Goal: Task Accomplishment & Management: Complete application form

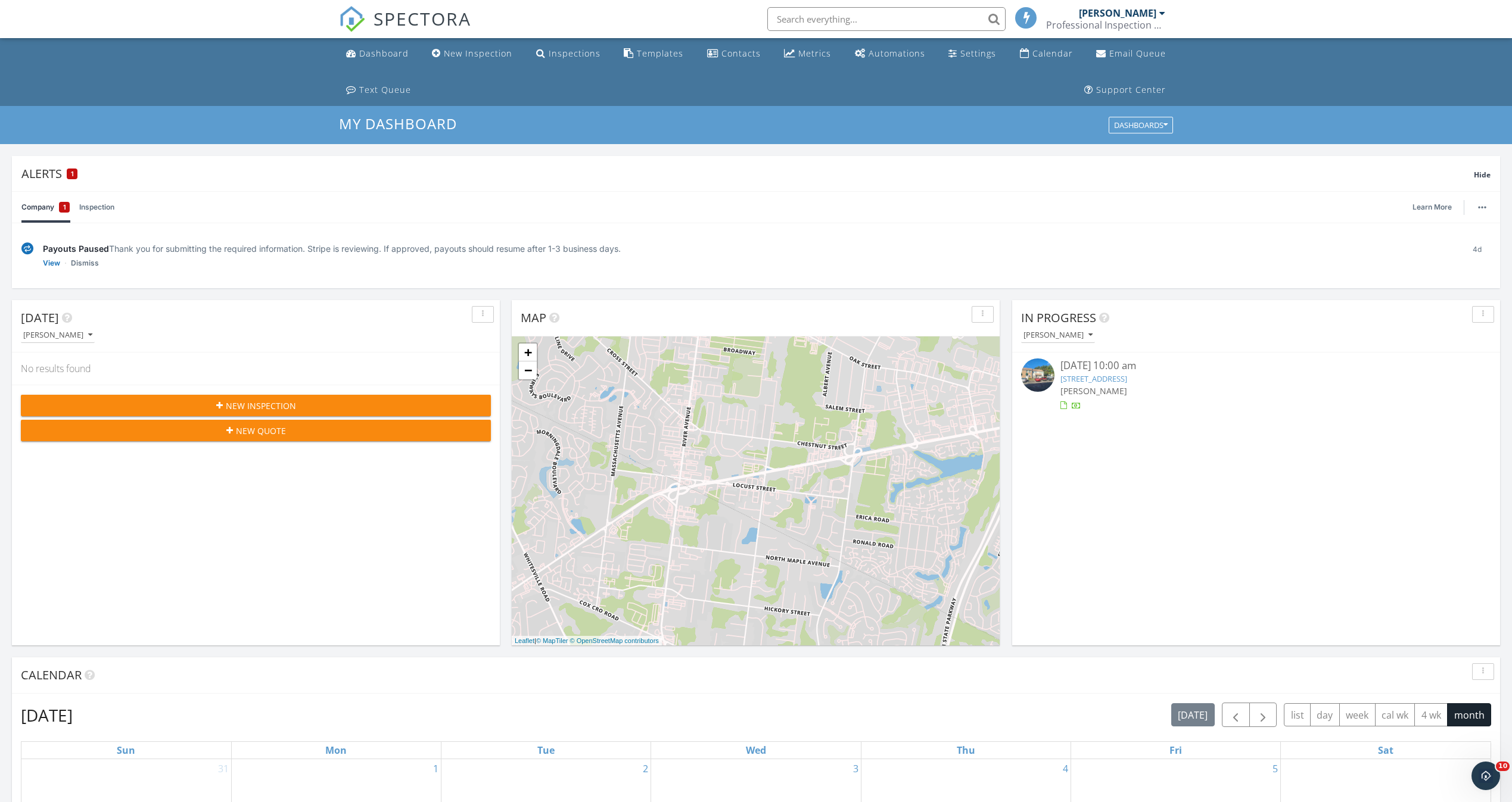
scroll to position [6, 6]
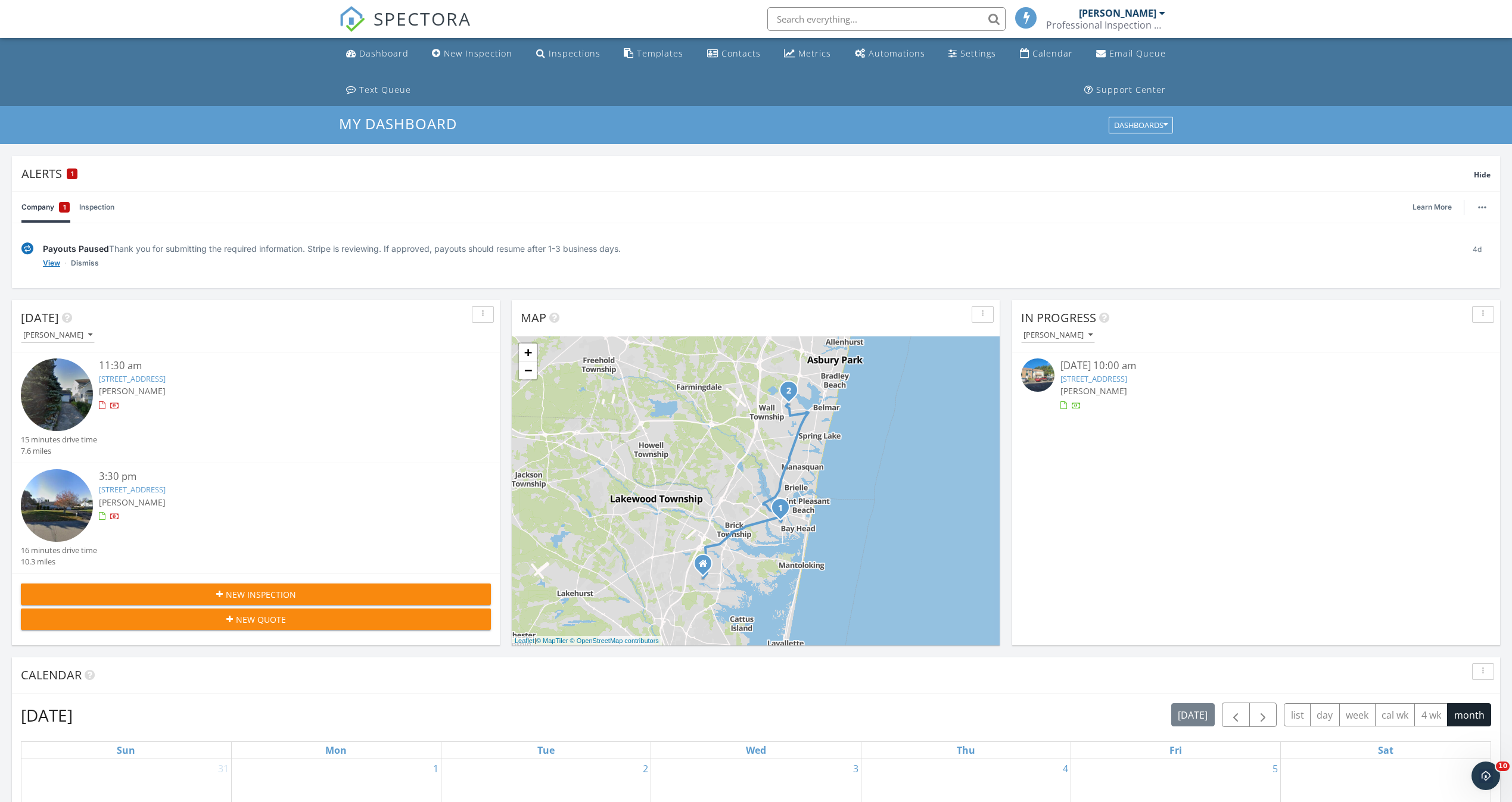
click at [48, 261] on link "View" at bounding box center [51, 263] width 18 height 12
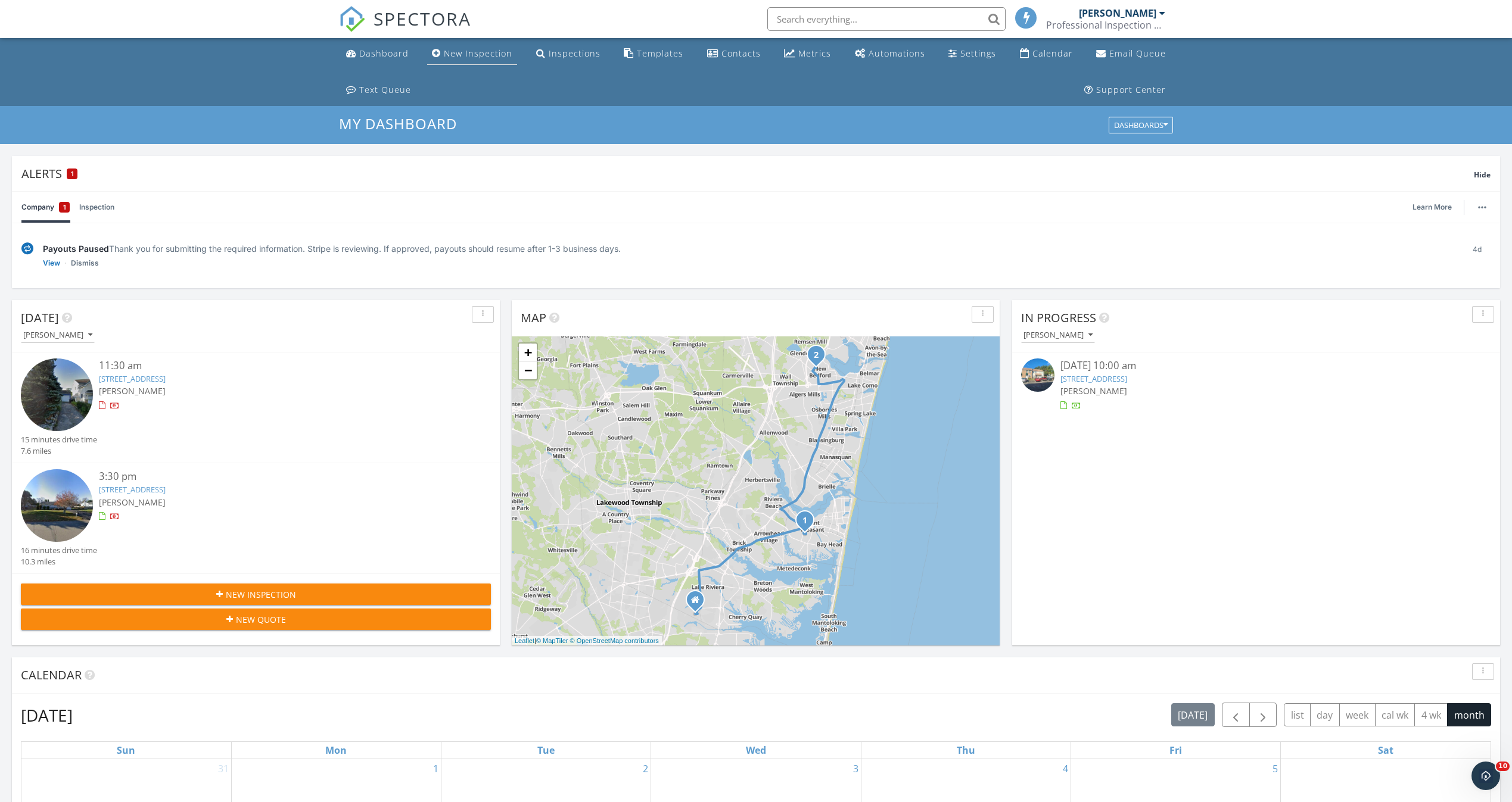
click at [457, 57] on div "New Inspection" at bounding box center [478, 53] width 68 height 11
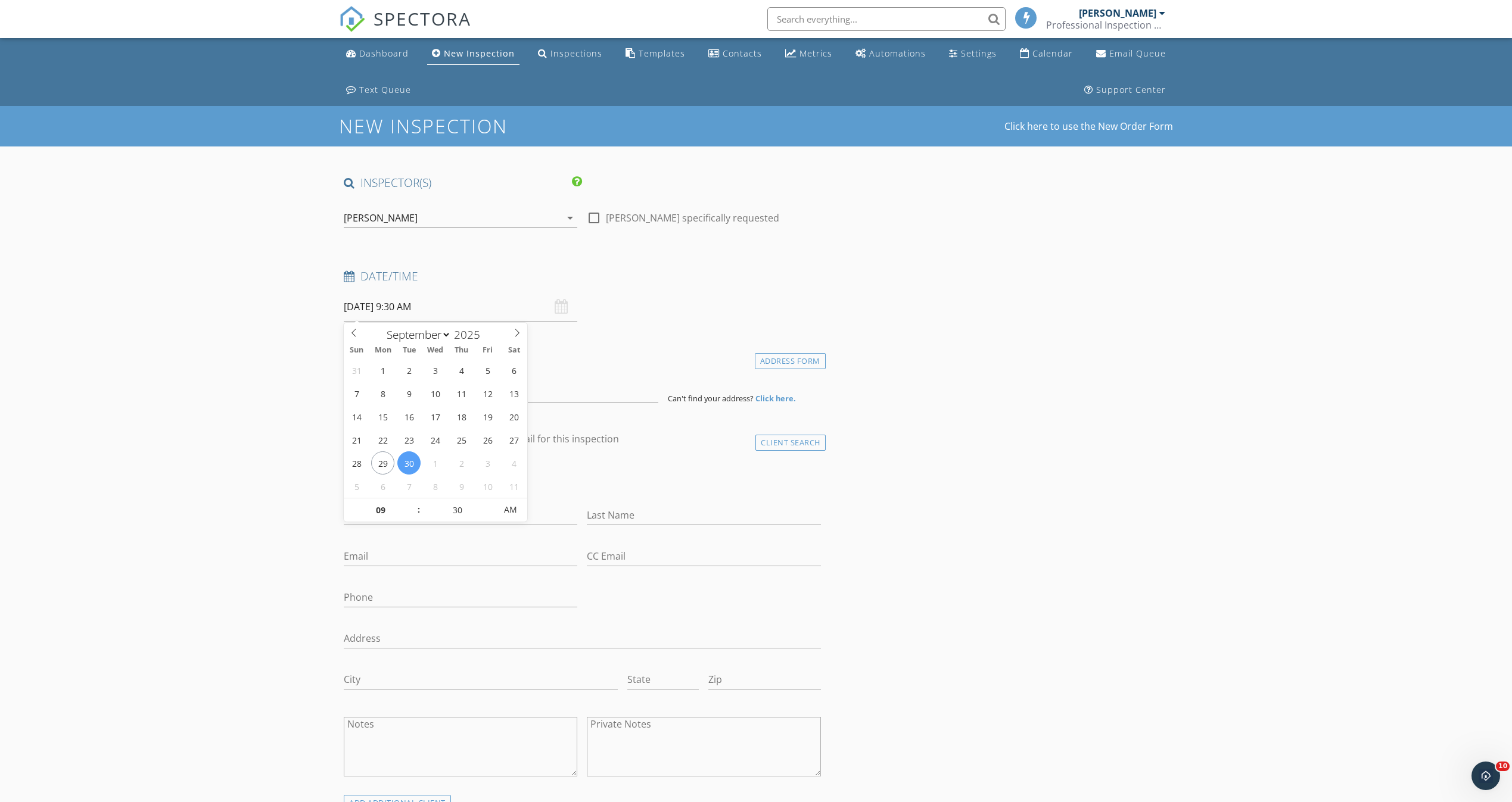
click at [399, 304] on input "09/30/2025 9:30 AM" at bounding box center [460, 307] width 234 height 29
select select "9"
type input "10/01/2025 9:30 AM"
type input "01"
type input "[DATE] 1:30 PM"
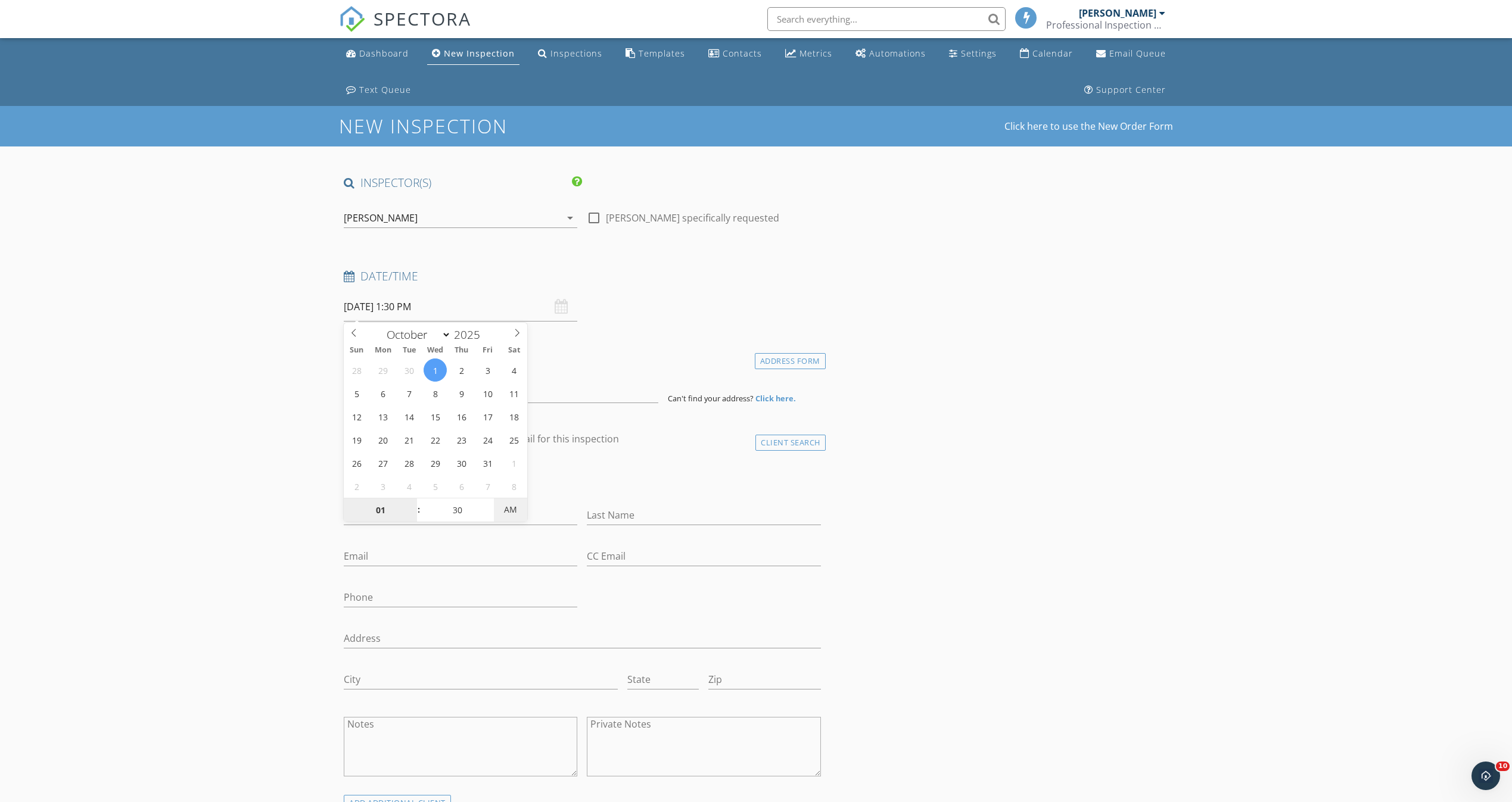
click at [508, 500] on span "AM" at bounding box center [510, 509] width 33 height 24
click at [772, 215] on div "check_box_outline_blank Peter Daniele specifically requested" at bounding box center [703, 217] width 234 height 17
click at [412, 388] on input at bounding box center [500, 388] width 314 height 29
paste input "93 Gimbel Pl 1901, Ocean, NJ 07712"
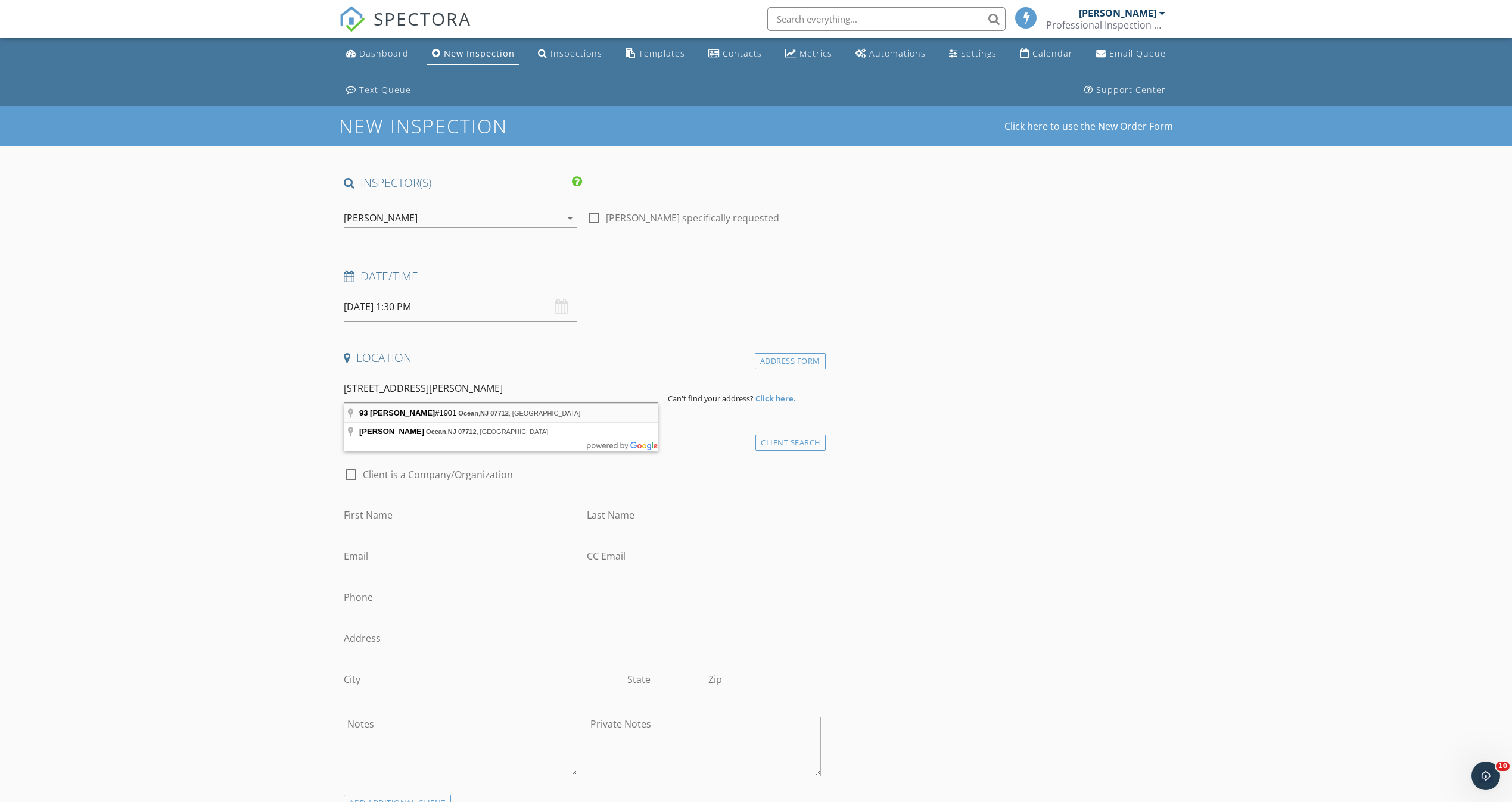
type input "93 Gimbel Pl #1901, Ocean, NJ 07712, USA"
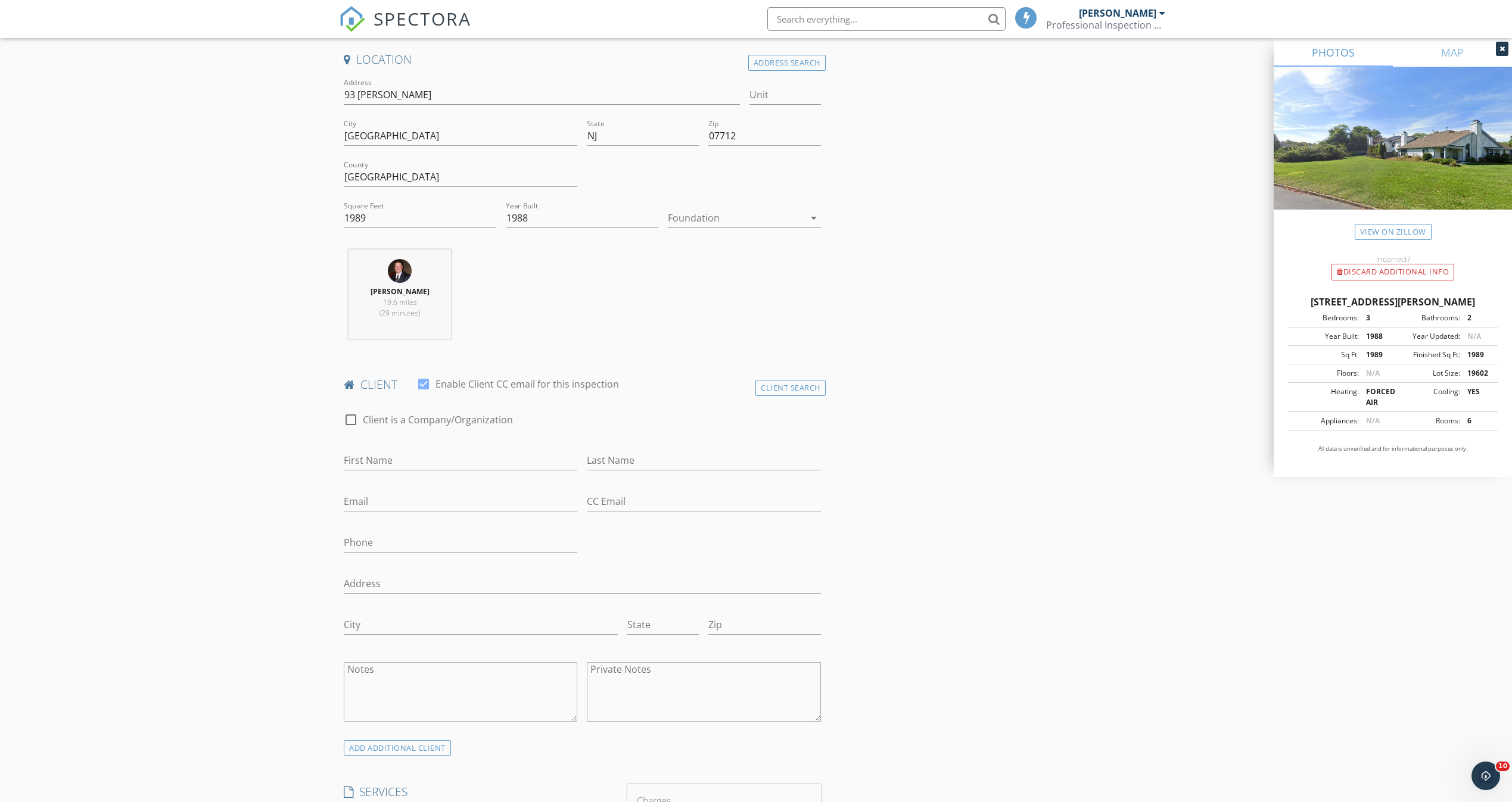
scroll to position [352, 0]
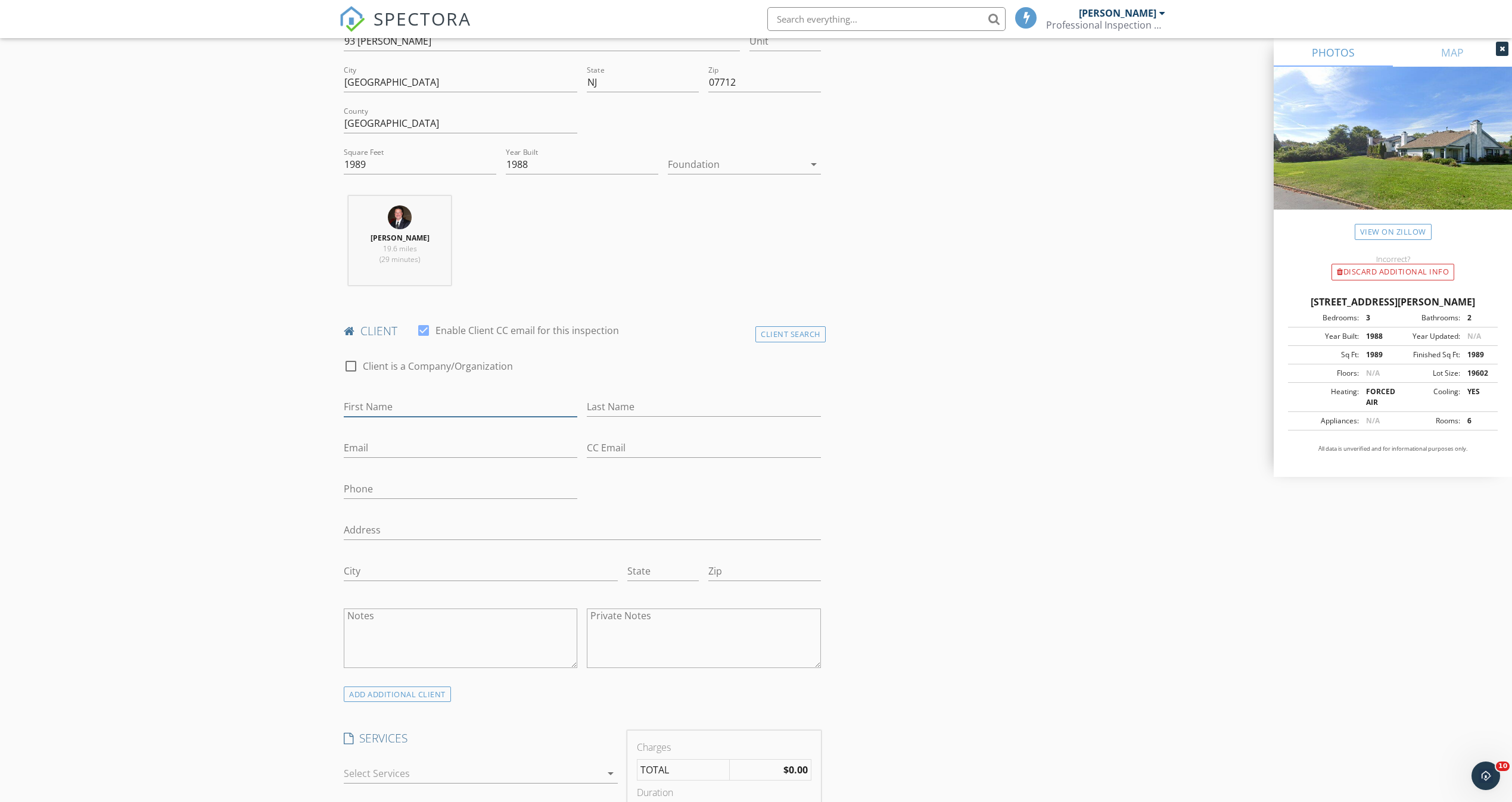
click at [434, 405] on input "First Name" at bounding box center [460, 407] width 234 height 20
paste input "[PERSON_NAME]"
type input "[PERSON_NAME]"
click at [679, 410] on input "Last Name" at bounding box center [703, 407] width 234 height 20
paste input "[PERSON_NAME]"
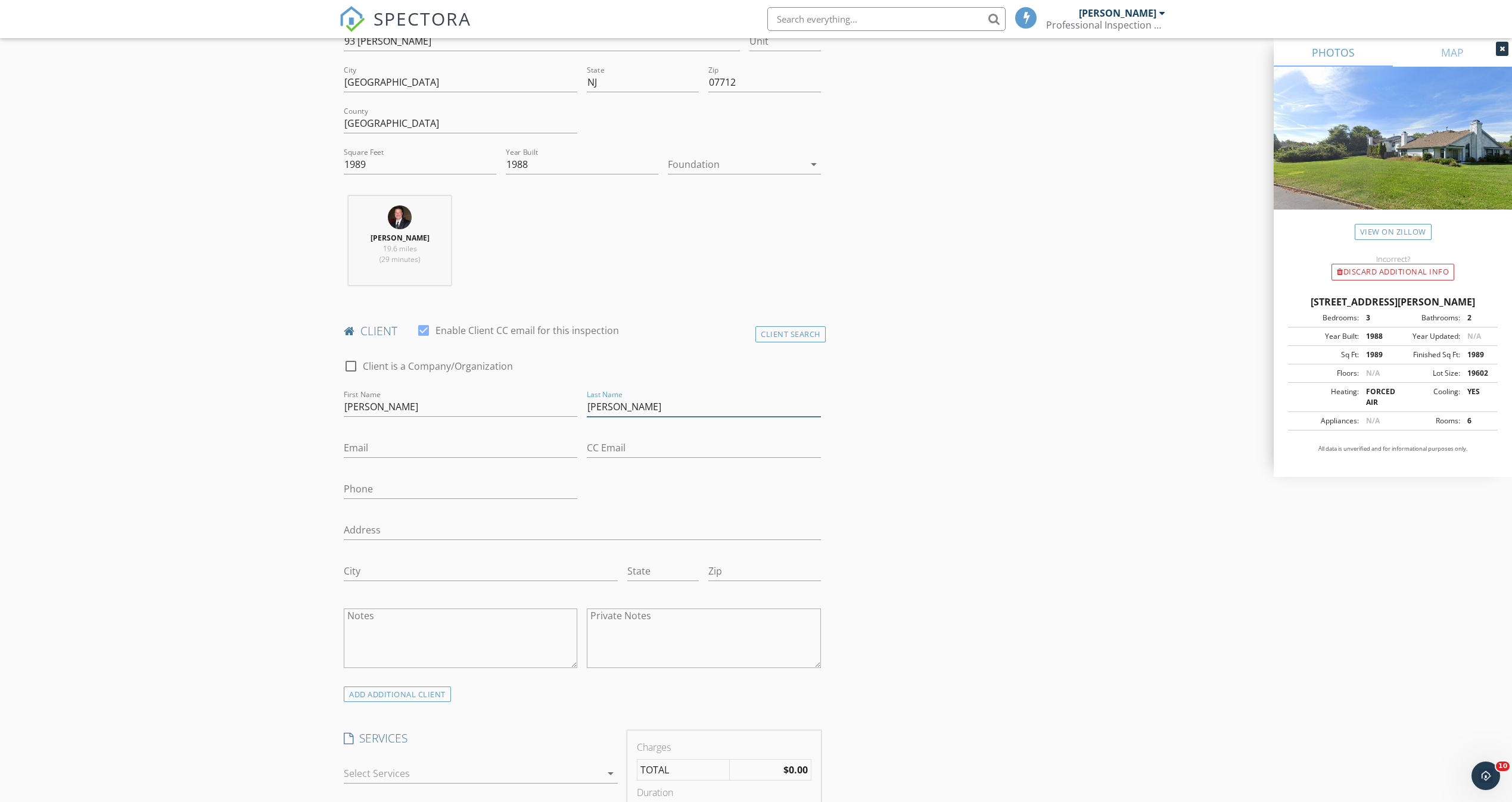
click at [611, 400] on input "[PERSON_NAME]" at bounding box center [703, 407] width 234 height 20
type input "[PERSON_NAME]"
click at [688, 404] on input "[PERSON_NAME]" at bounding box center [703, 407] width 234 height 20
click at [478, 443] on input "Email" at bounding box center [460, 448] width 234 height 20
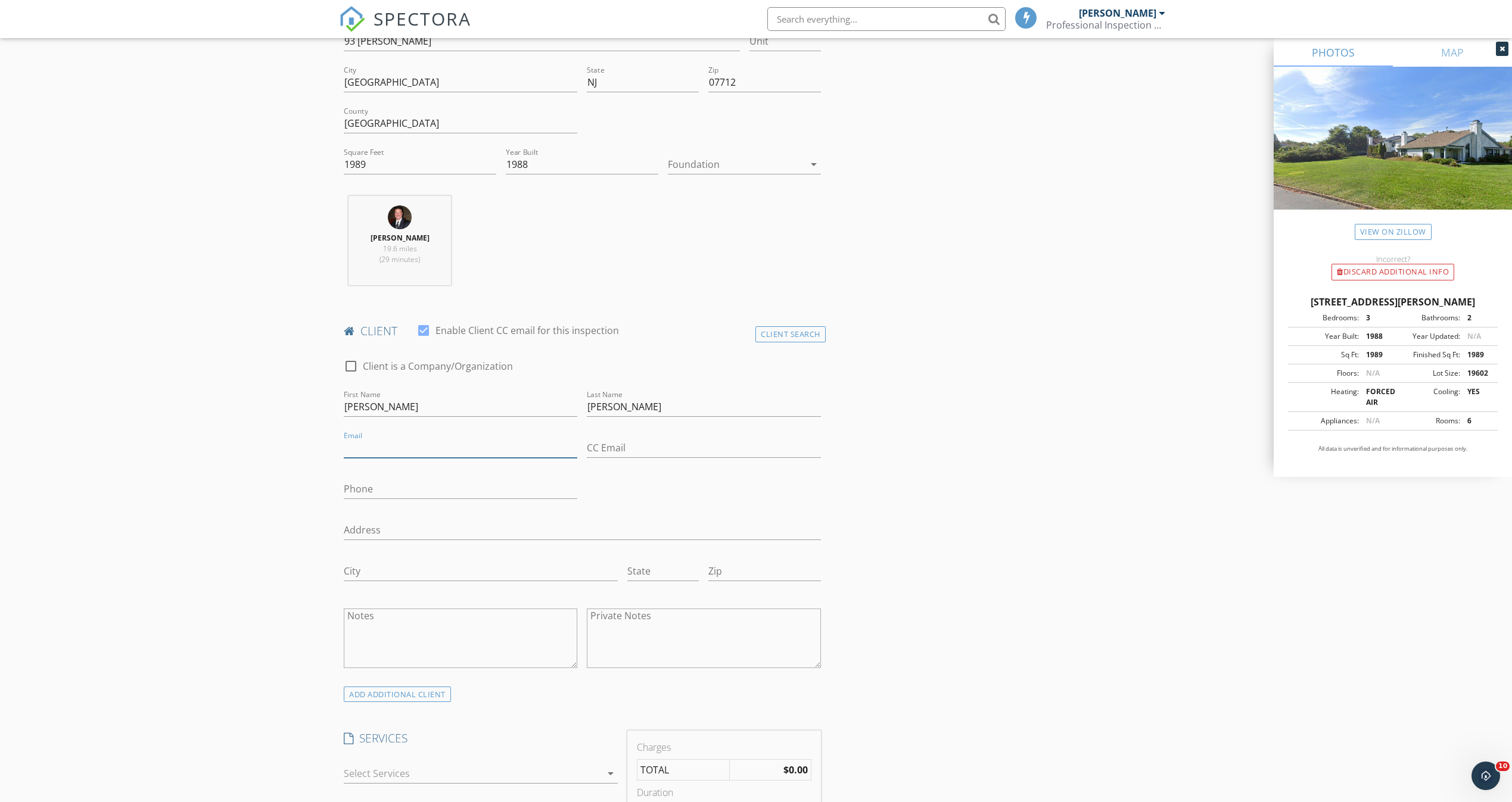
paste input "[EMAIL_ADDRESS][DOMAIN_NAME]"
type input "[EMAIL_ADDRESS][DOMAIN_NAME]"
click at [390, 488] on input "Phone" at bounding box center [460, 489] width 234 height 20
paste input "[PHONE_NUMBER]"
type input "[PHONE_NUMBER]"
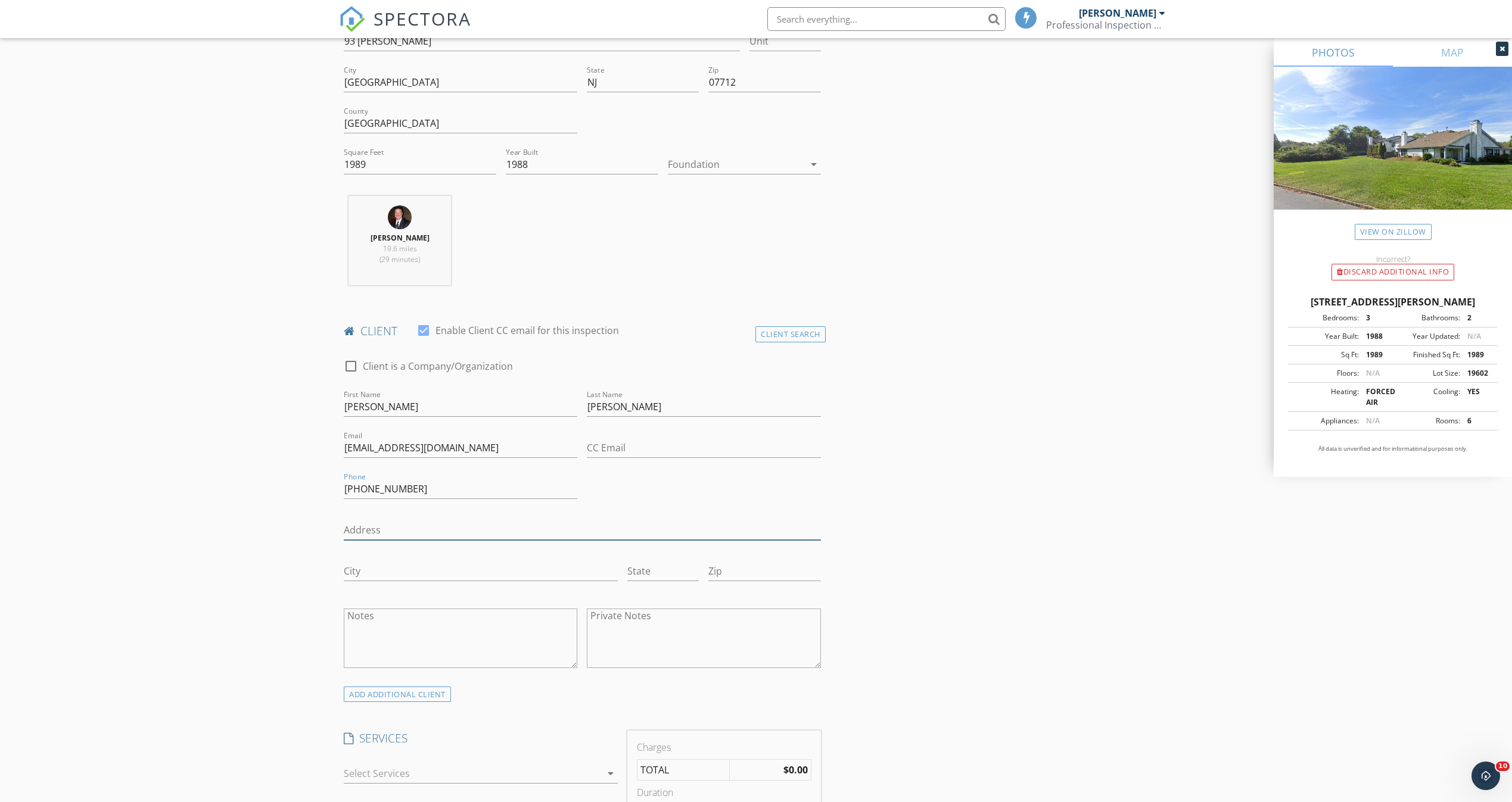
click at [434, 533] on input "Address" at bounding box center [582, 530] width 477 height 20
paste input "[STREET_ADDRESS]"
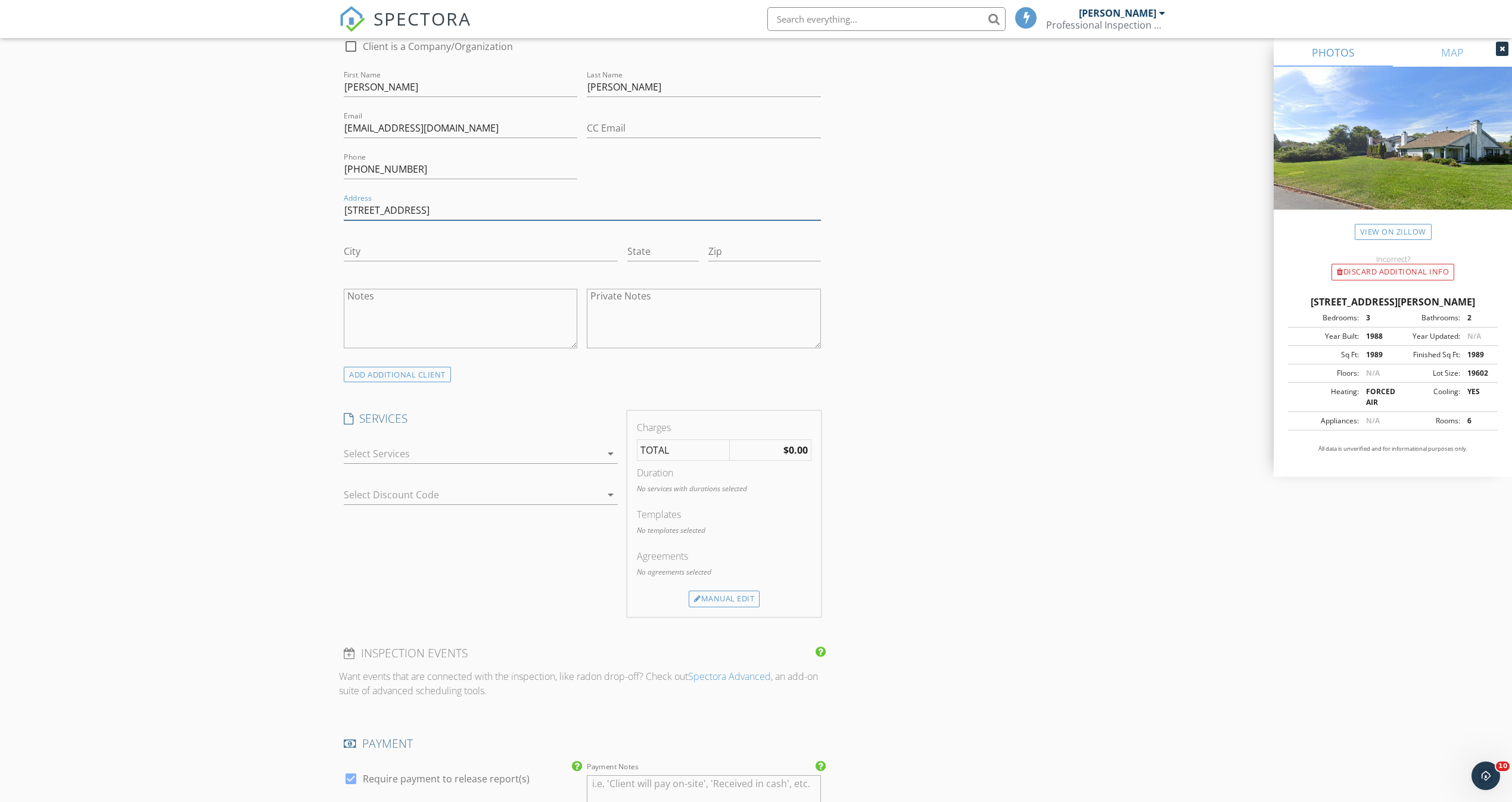
scroll to position [673, 0]
type input "[STREET_ADDRESS]"
click at [589, 451] on div at bounding box center [472, 452] width 258 height 19
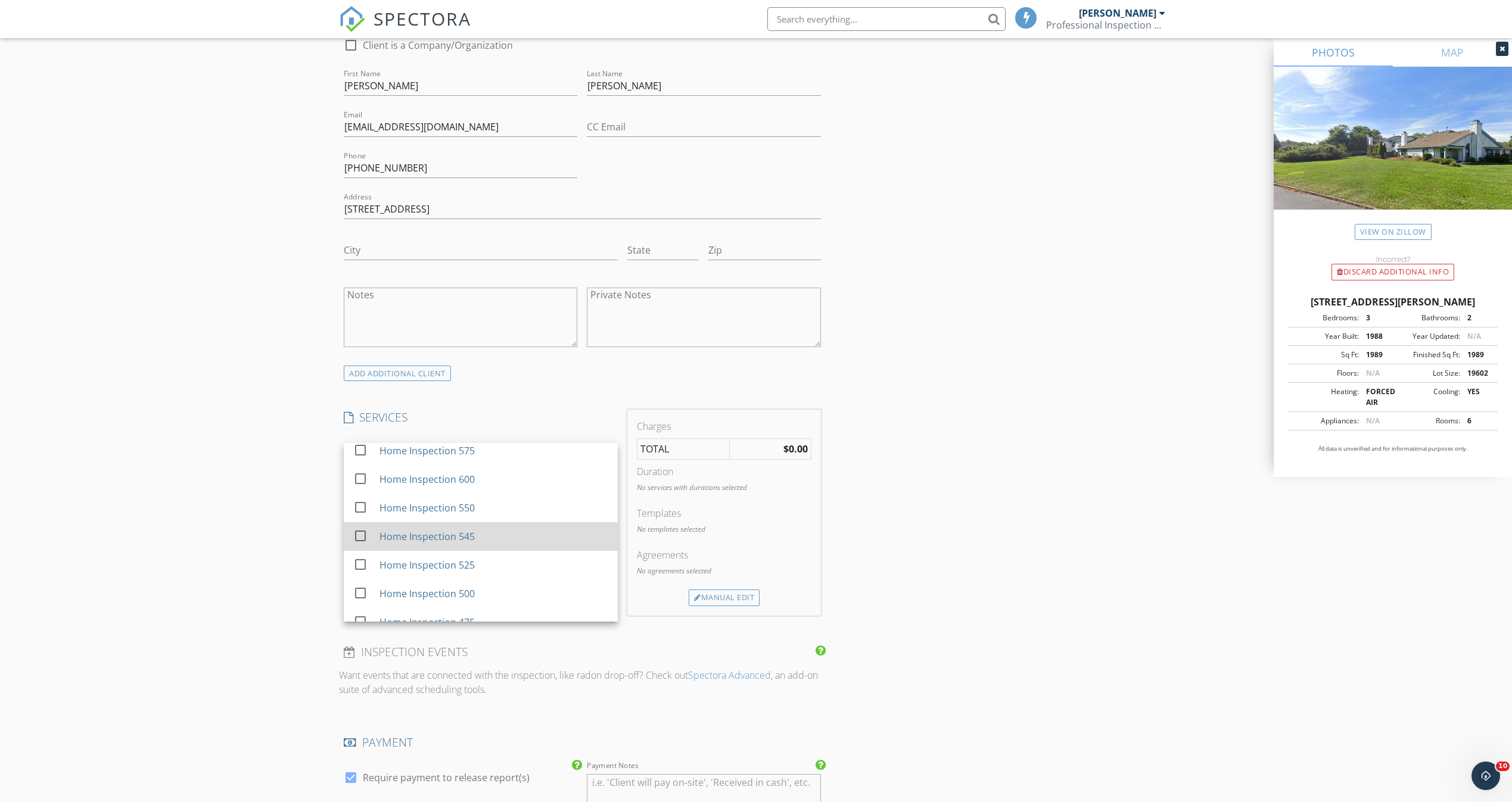
scroll to position [69, 0]
click at [399, 556] on div "Home Inspection 525" at bounding box center [427, 560] width 95 height 14
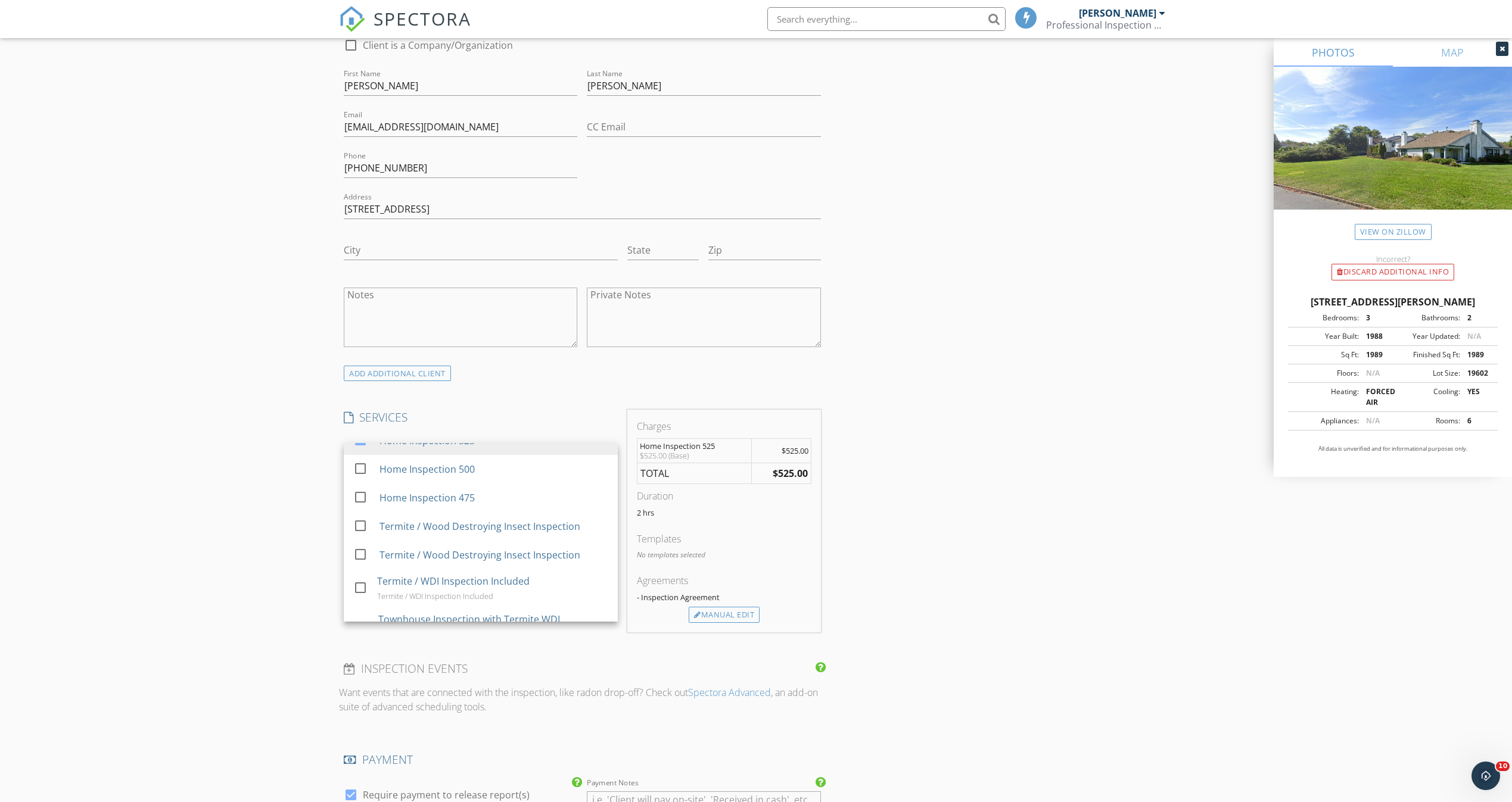
scroll to position [191, 0]
click at [363, 518] on div at bounding box center [360, 523] width 20 height 20
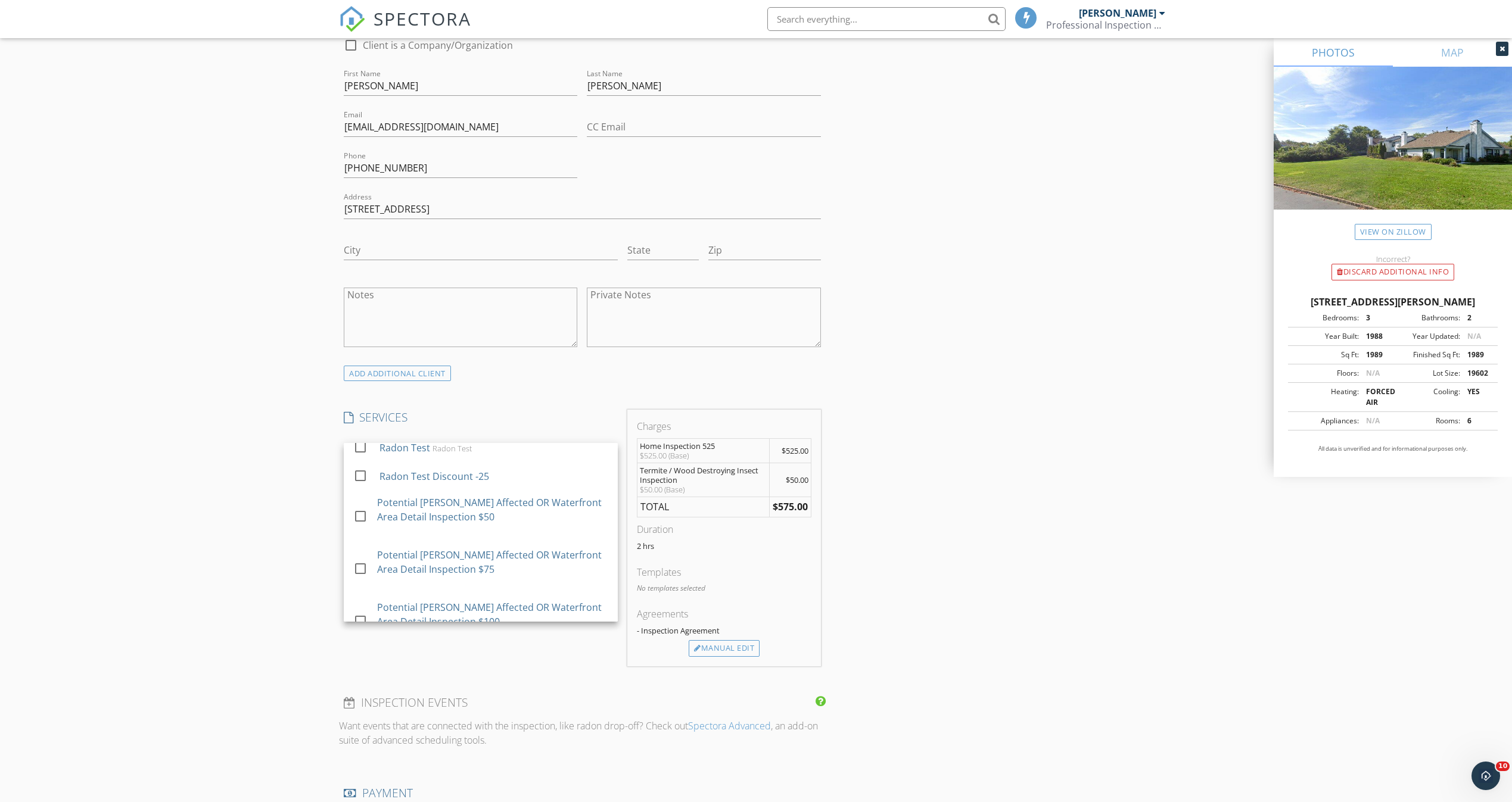
scroll to position [764, 0]
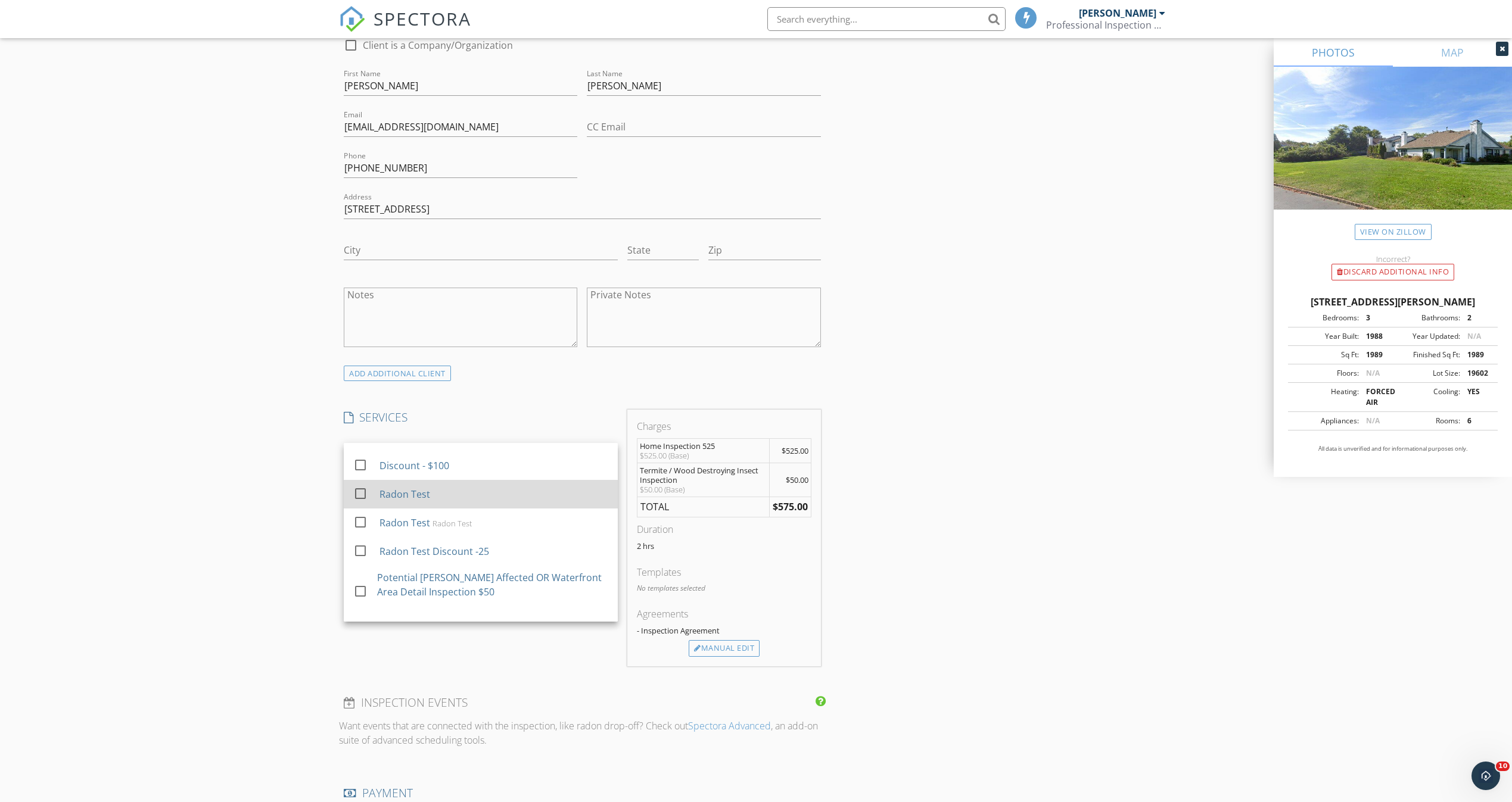
click at [361, 490] on div at bounding box center [360, 493] width 20 height 20
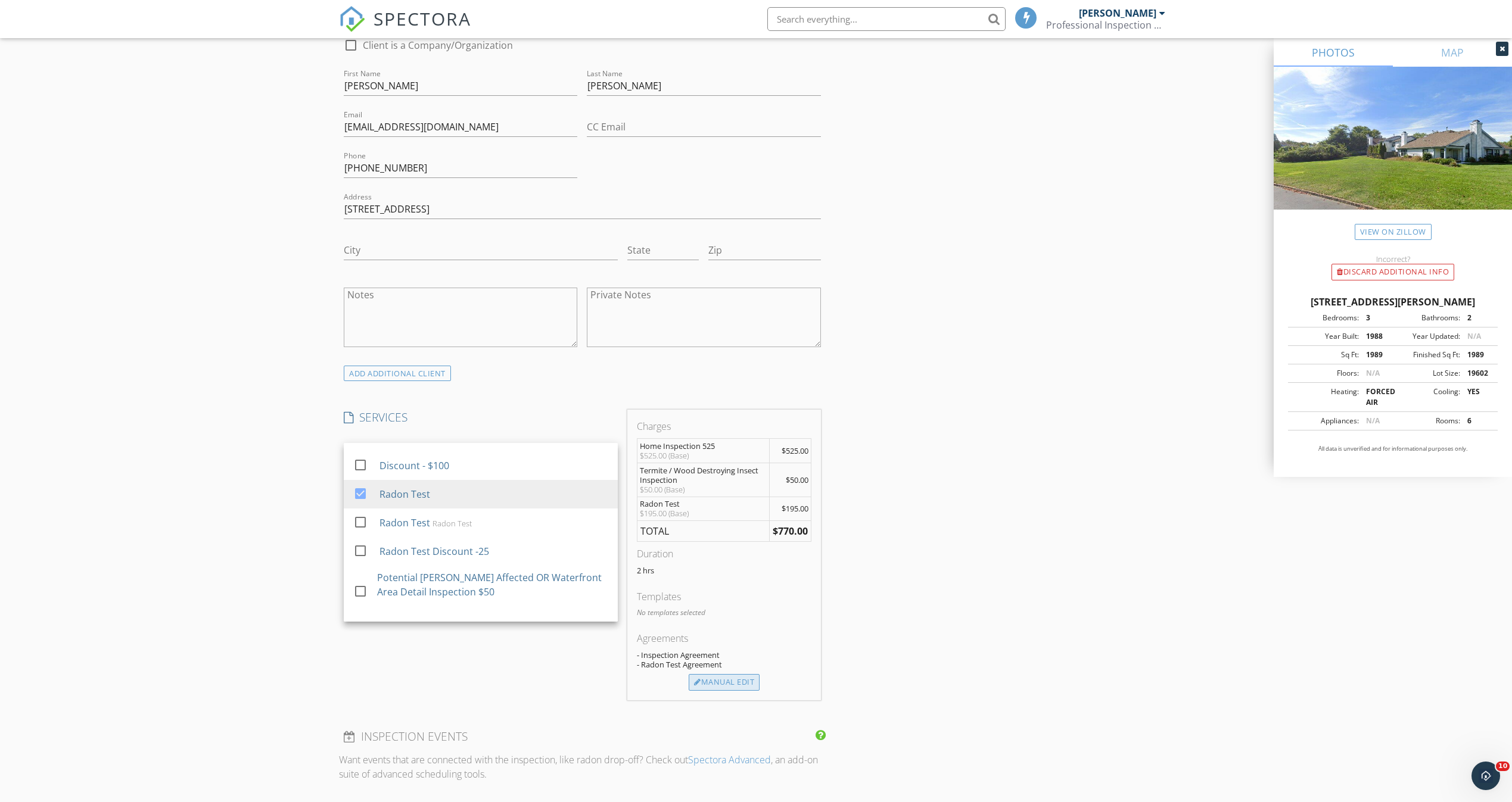
click at [729, 682] on div "Manual Edit" at bounding box center [723, 682] width 71 height 17
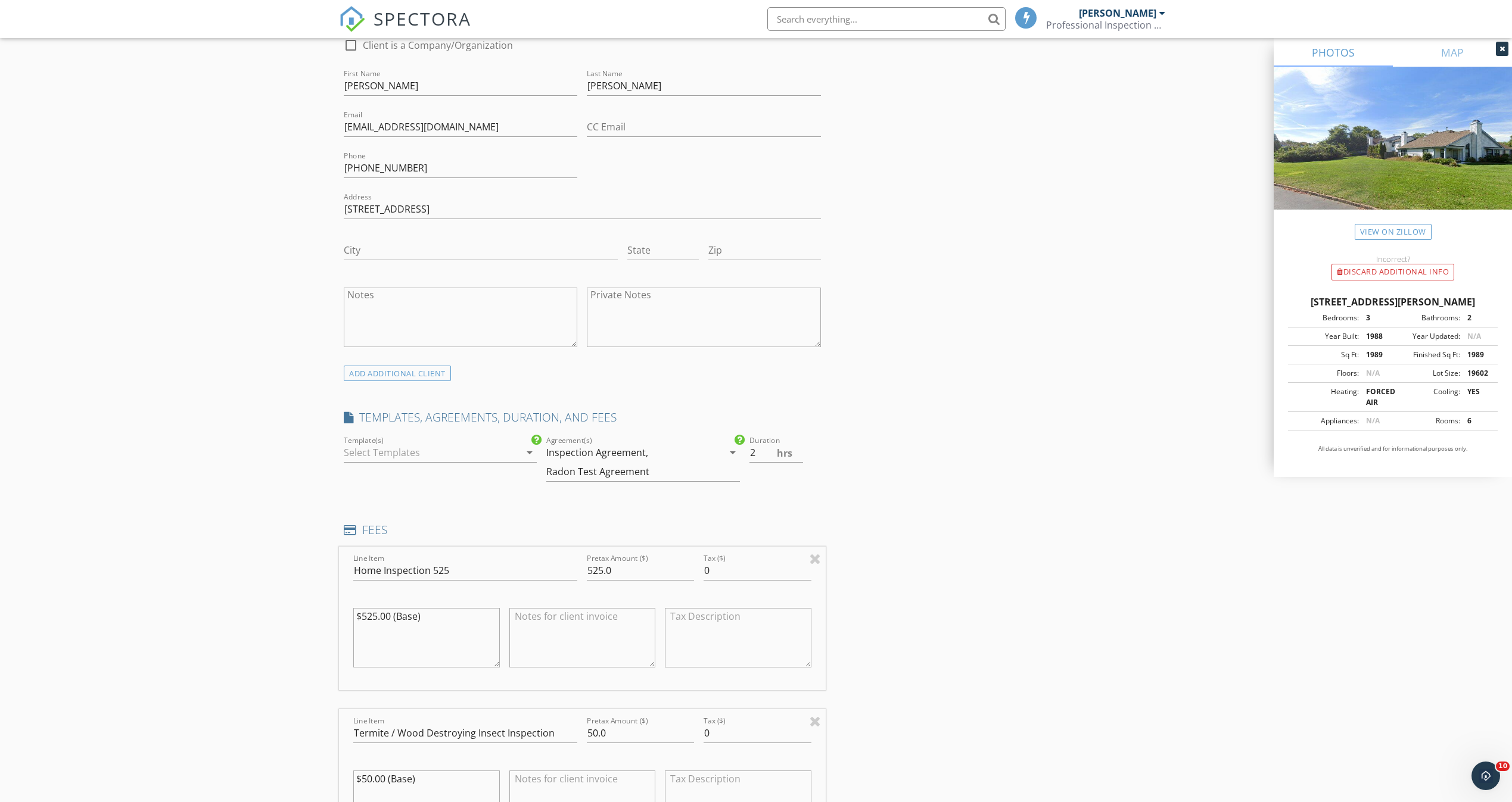
click at [500, 449] on div at bounding box center [431, 452] width 176 height 19
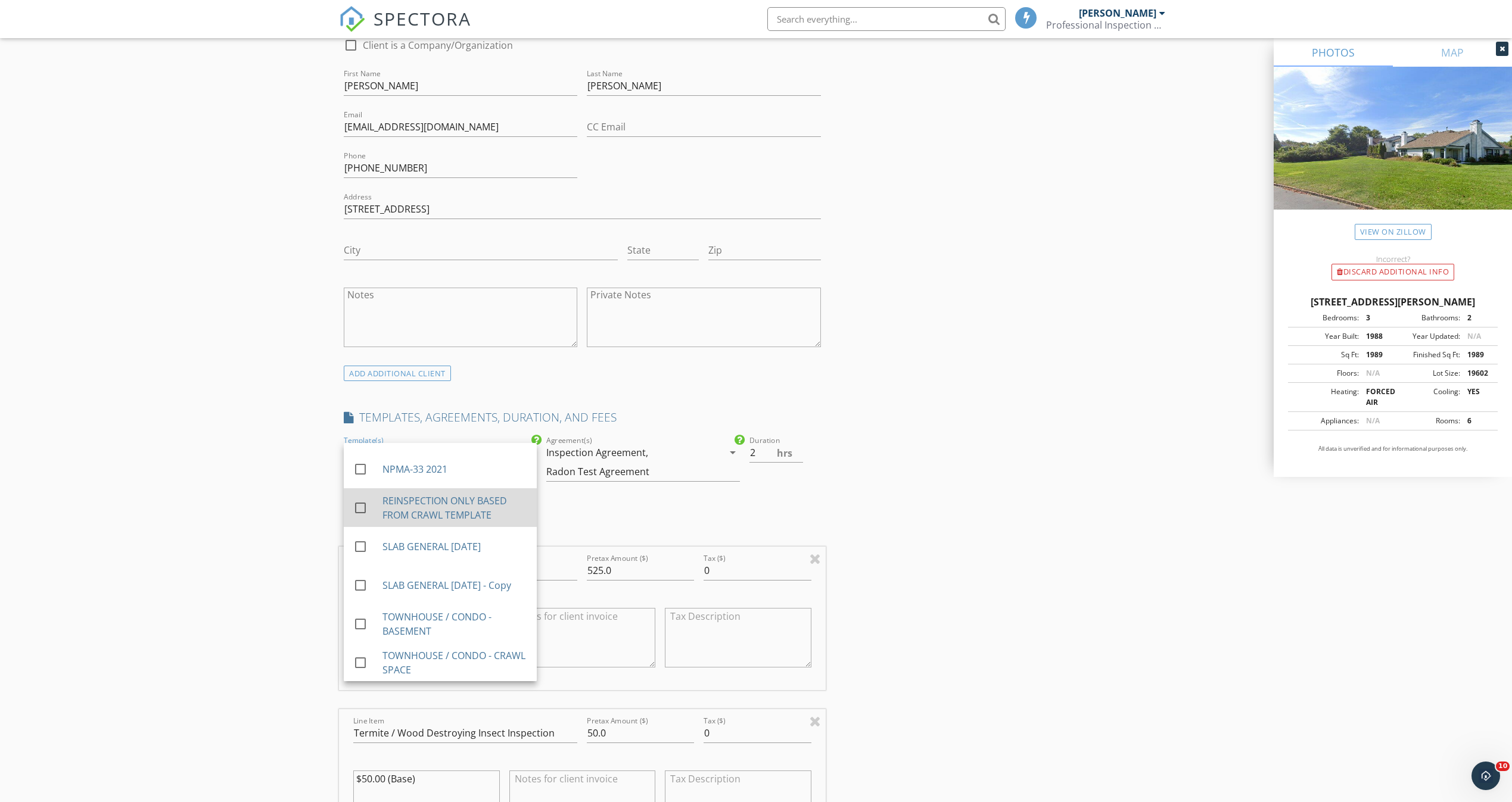
scroll to position [885, 0]
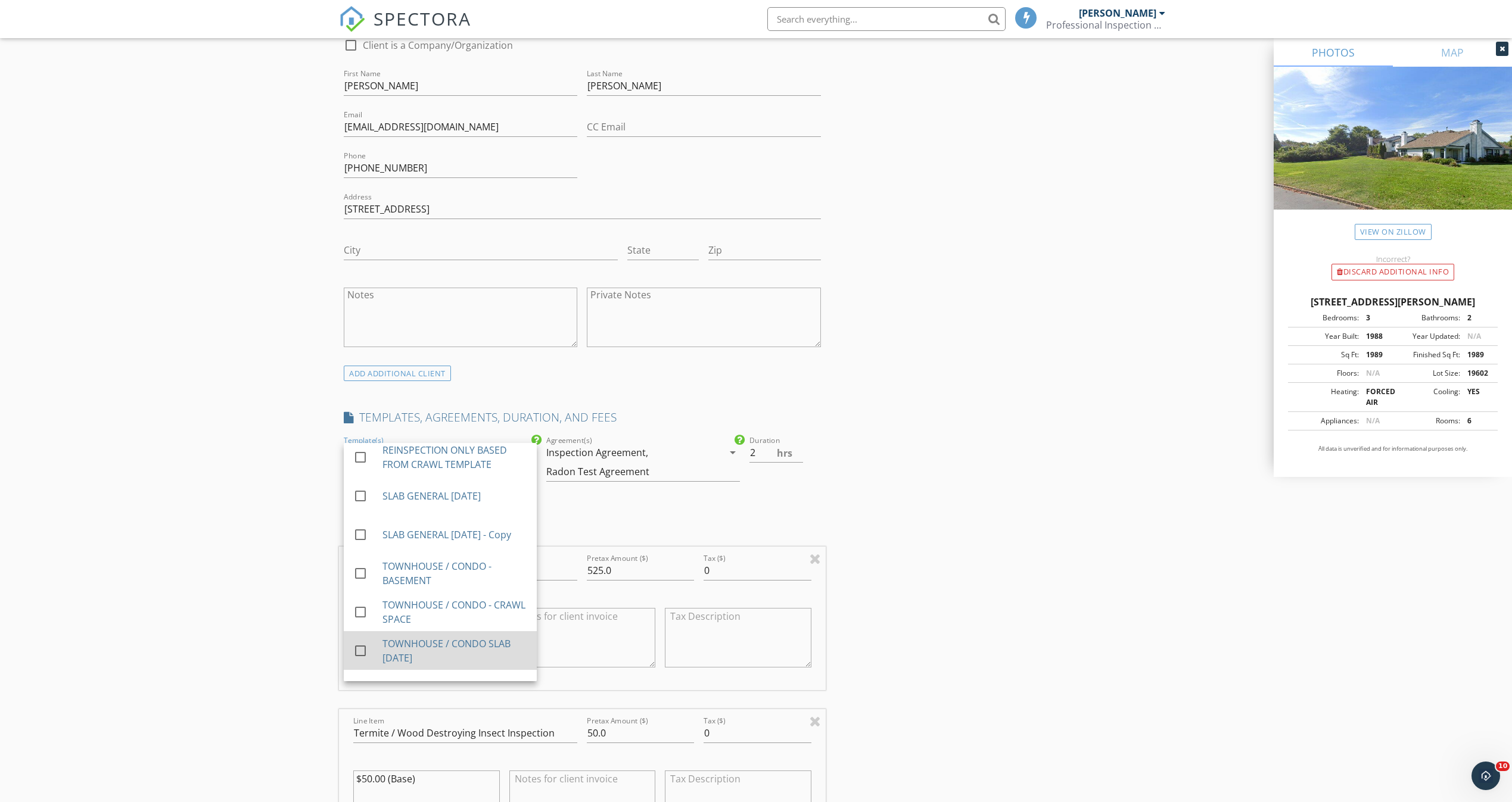
click at [441, 637] on div "TOWNHOUSE / CONDO SLAB [DATE]" at bounding box center [455, 651] width 144 height 29
click at [938, 468] on div "INSPECTOR(S) check_box Peter Daniele PRIMARY Peter Daniele arrow_drop_down chec…" at bounding box center [756, 751] width 834 height 2498
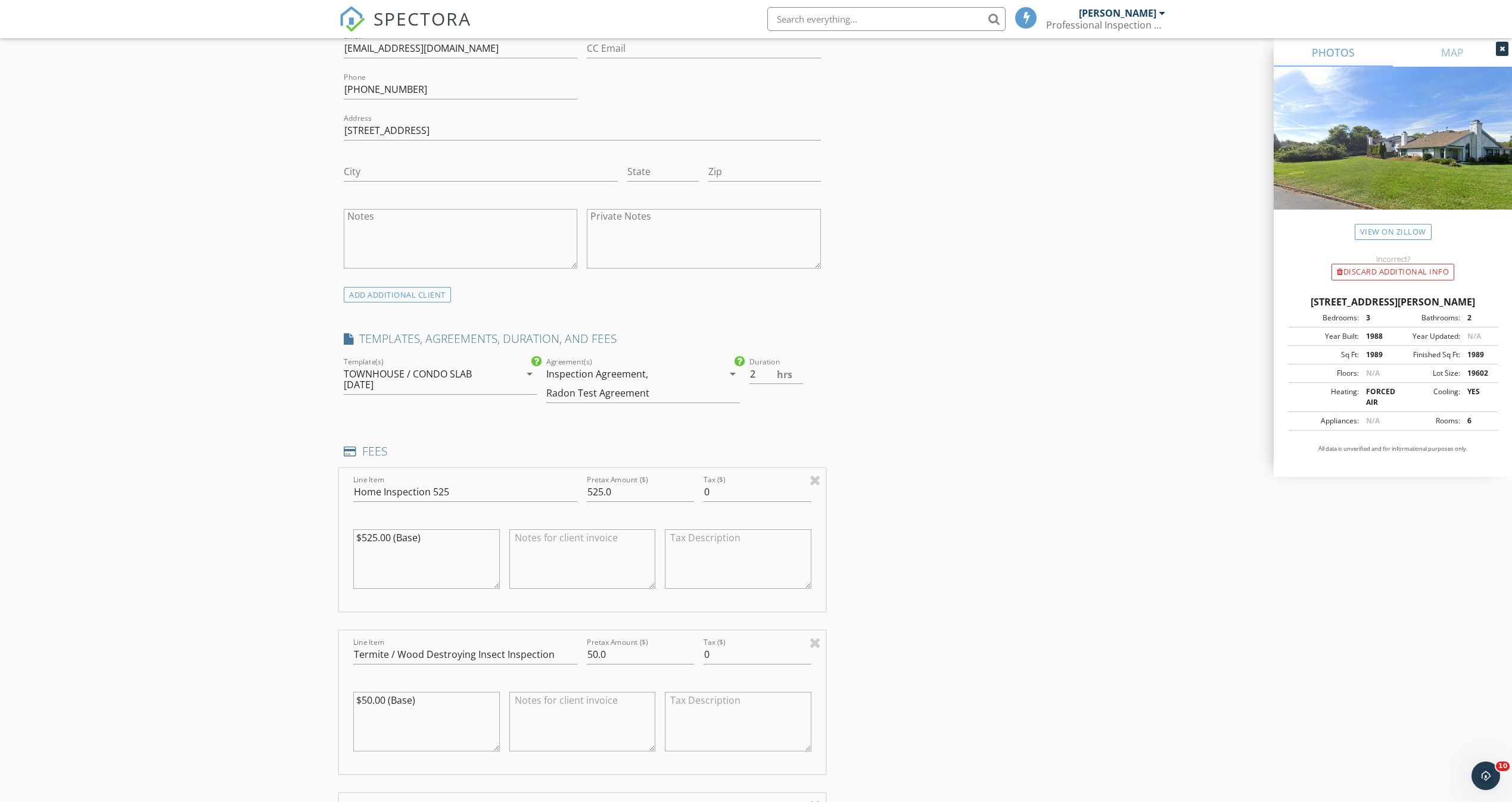
scroll to position [792, 0]
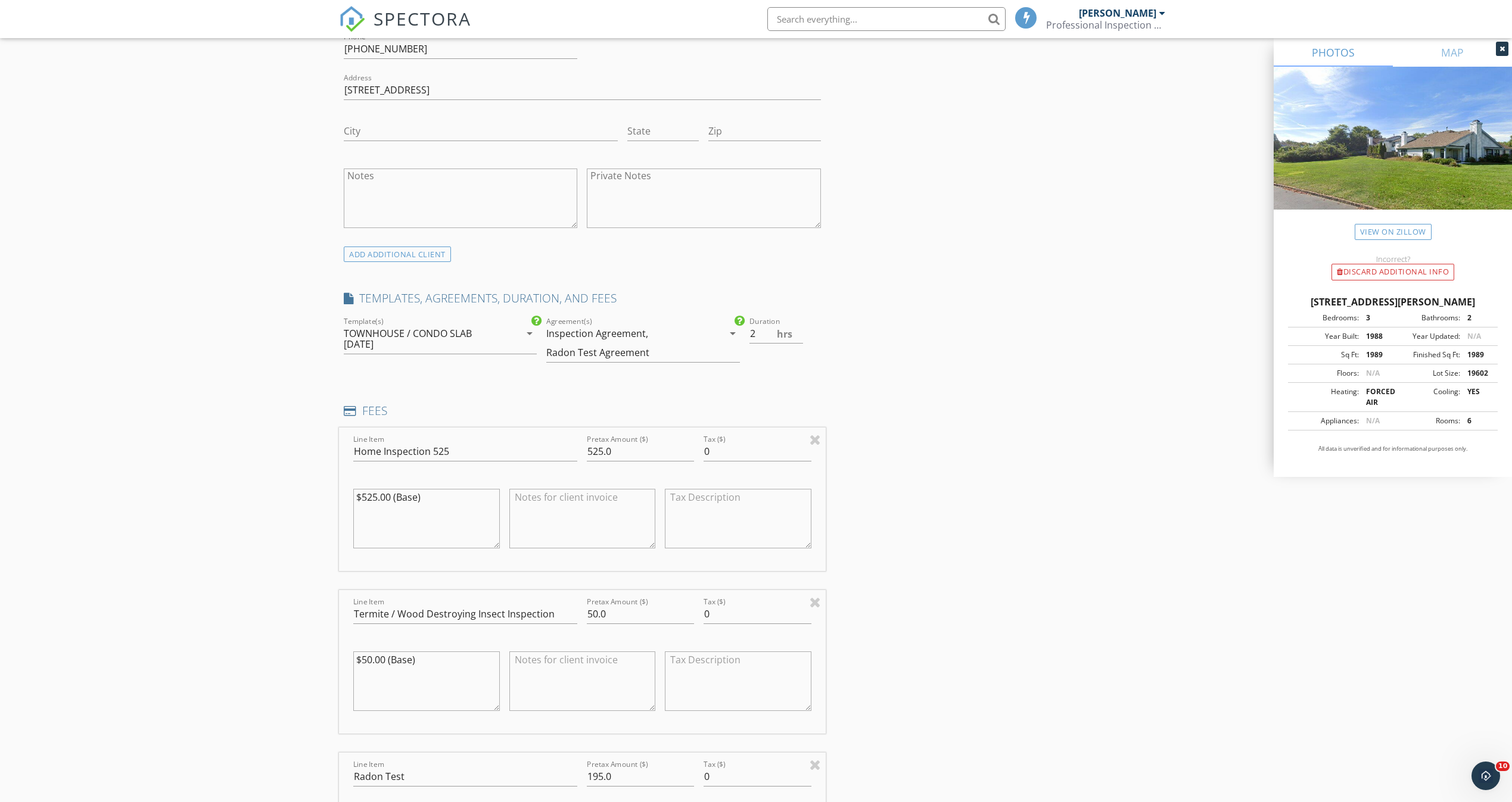
click at [507, 330] on div "TOWNHOUSE / CONDO SLAB [DATE]" at bounding box center [431, 339] width 176 height 30
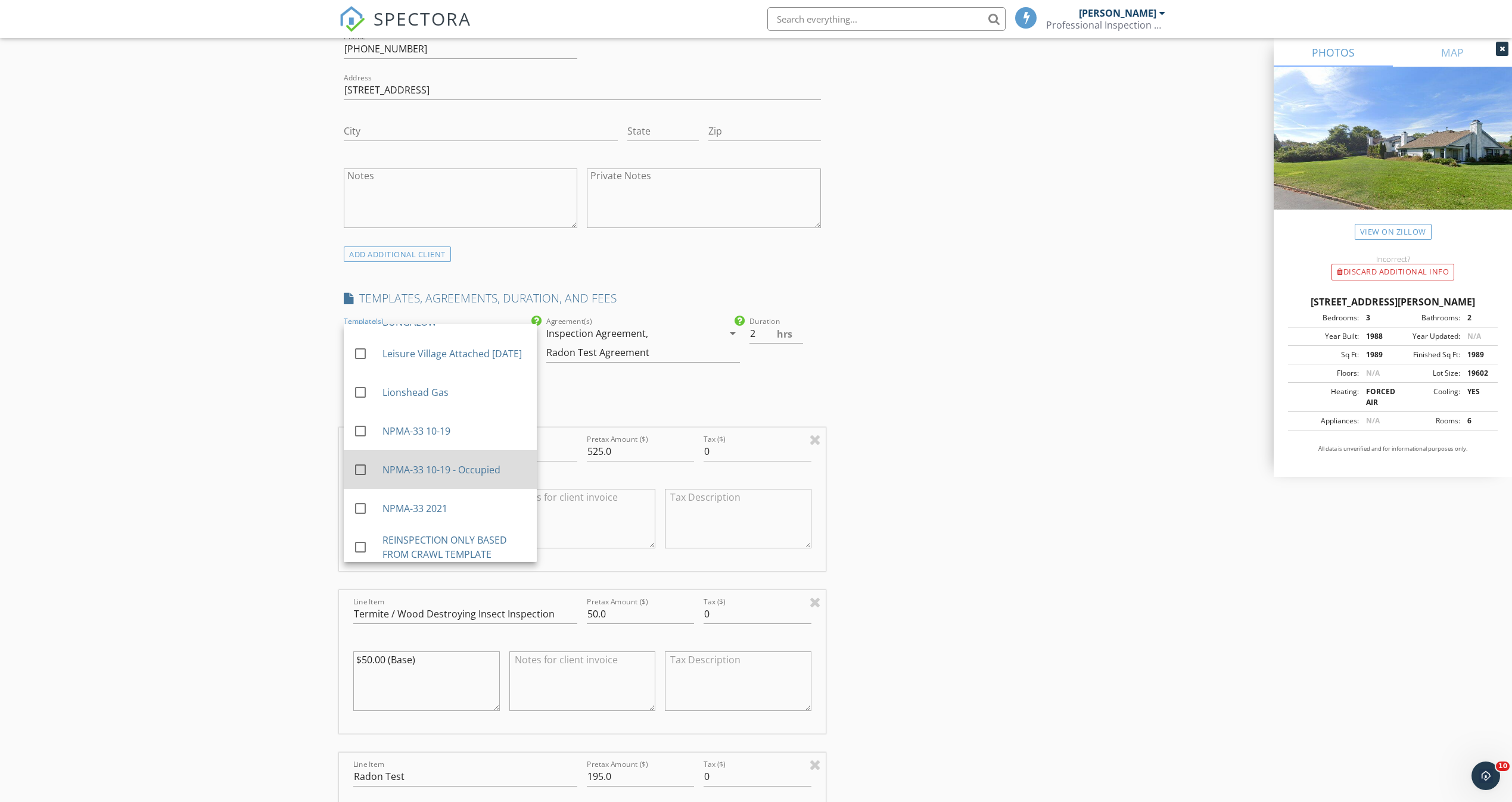
click at [451, 462] on div "NPMA-33 10-19 - Occupied" at bounding box center [455, 470] width 144 height 14
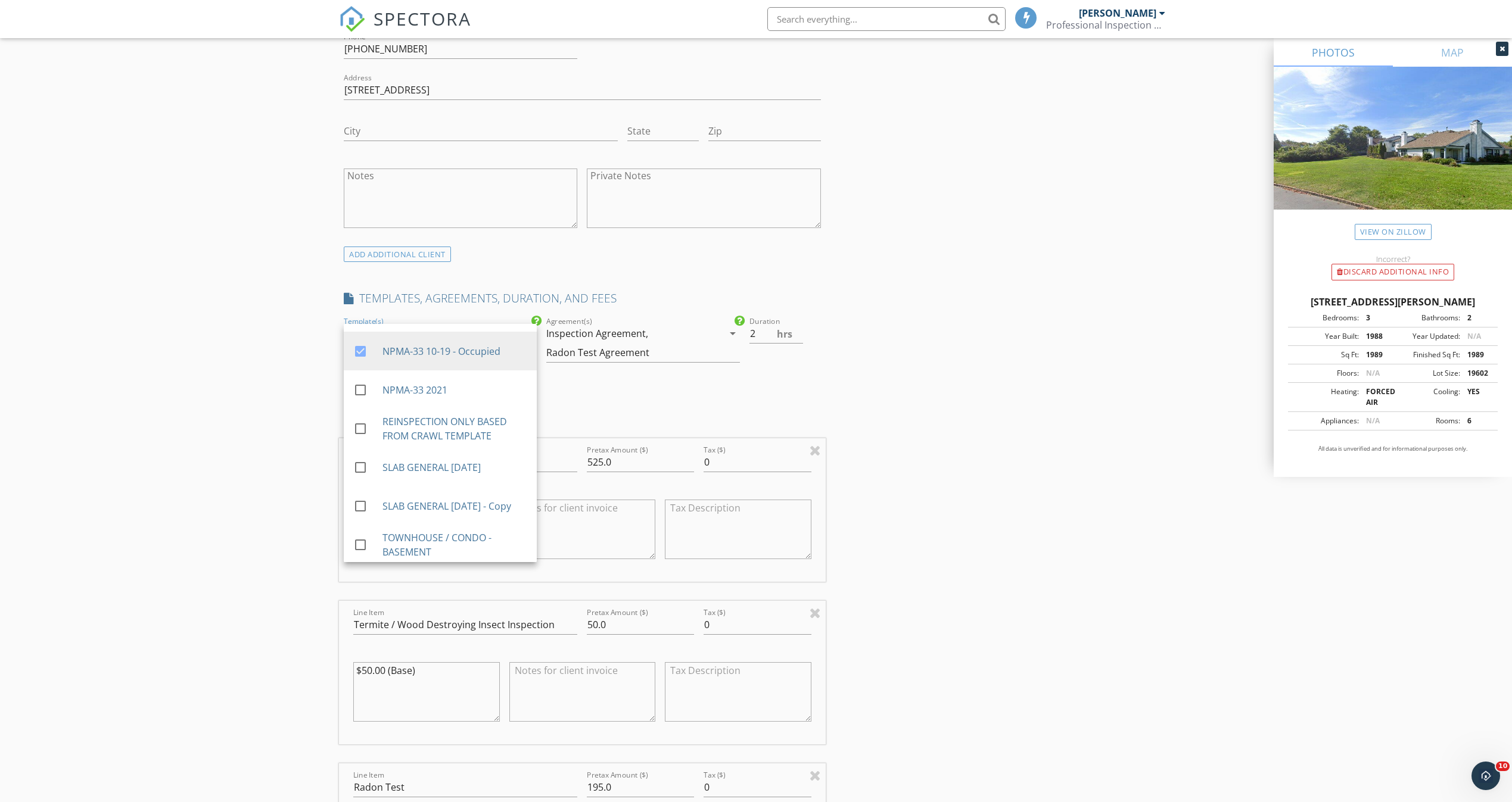
scroll to position [885, 0]
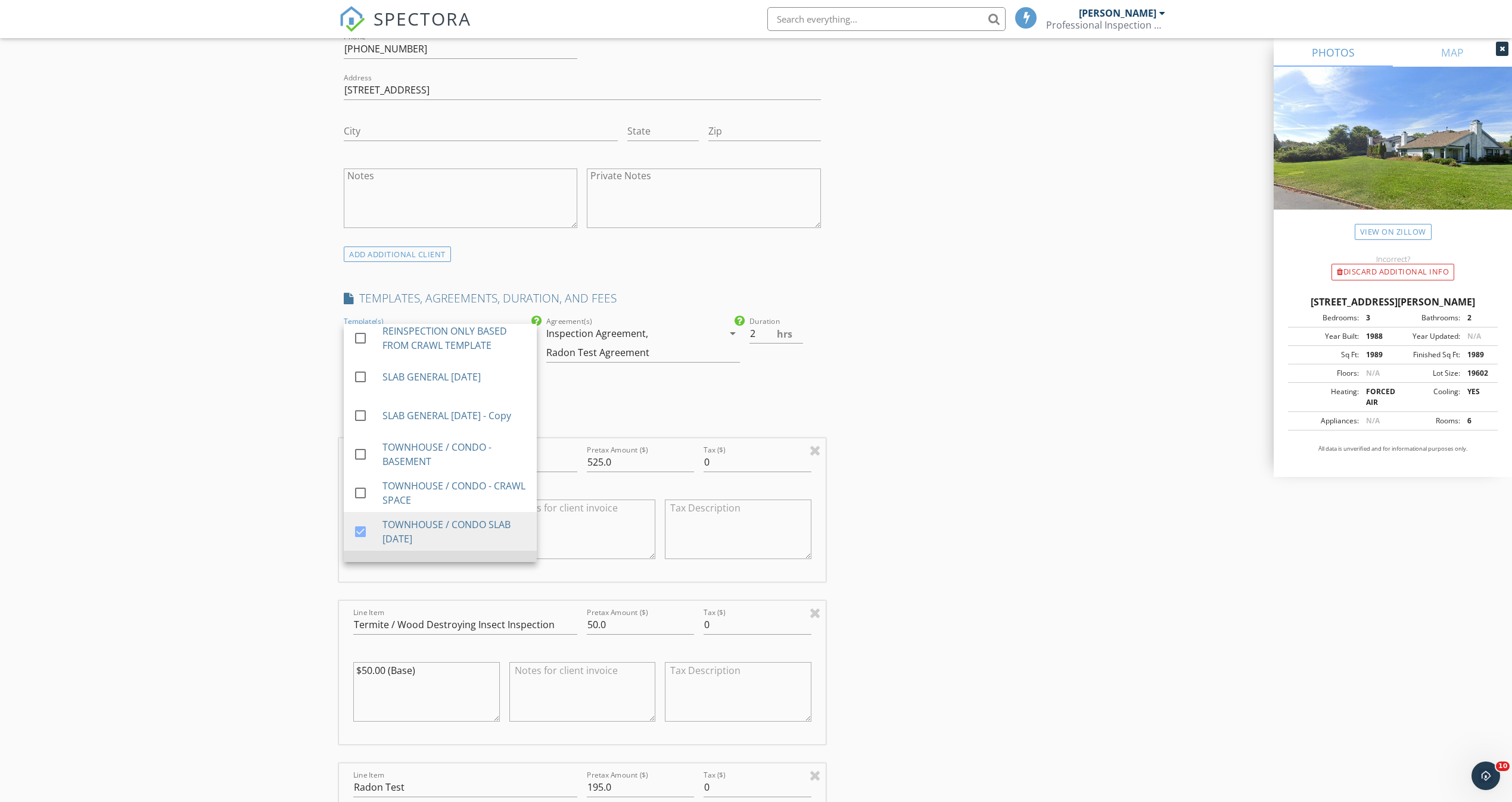
click at [476, 563] on div "WDI ATTACHMENT" at bounding box center [455, 570] width 144 height 14
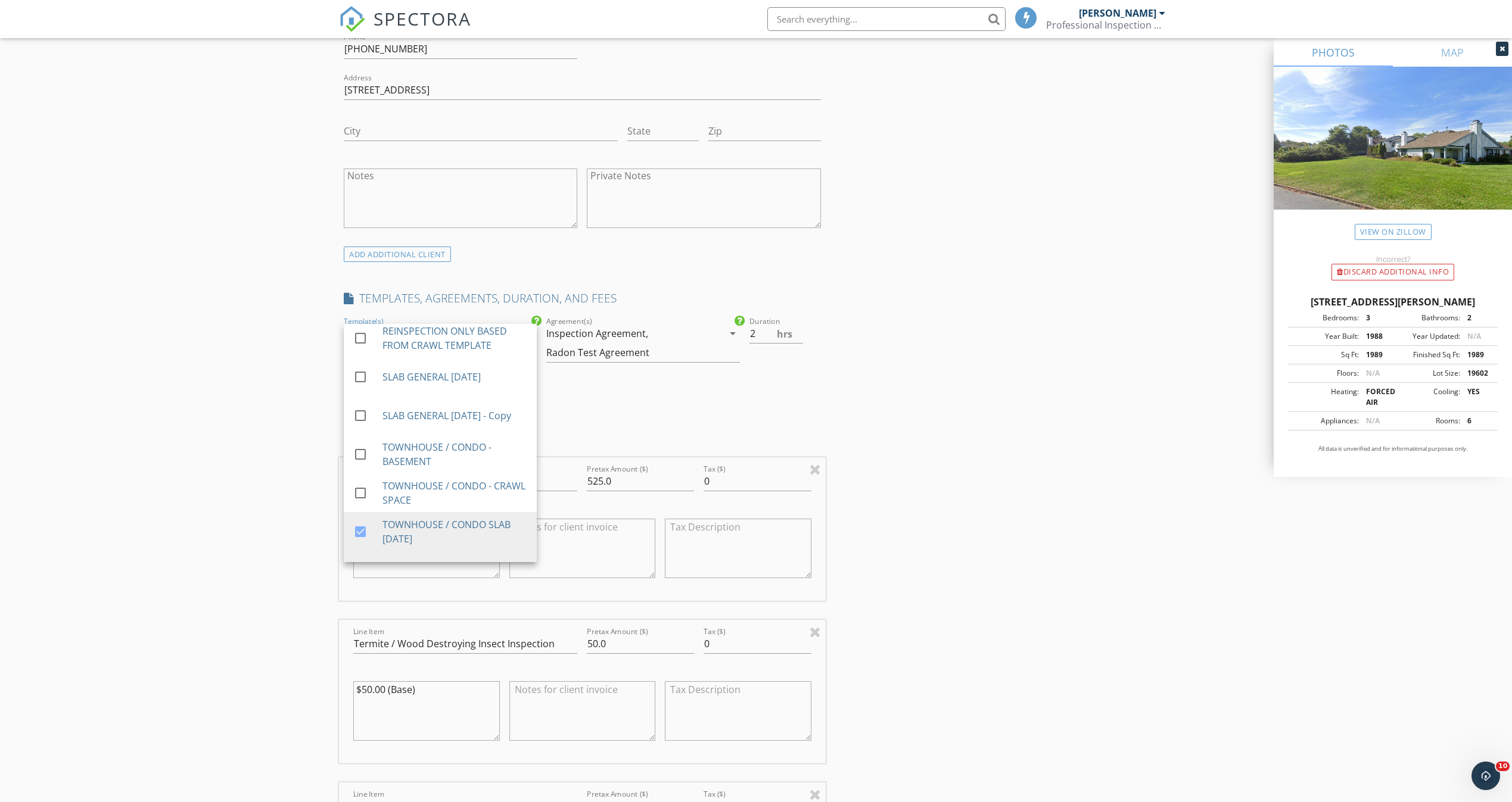
click at [962, 453] on div "INSPECTOR(S) check_box Peter Daniele PRIMARY Peter Daniele arrow_drop_down chec…" at bounding box center [756, 647] width 834 height 2528
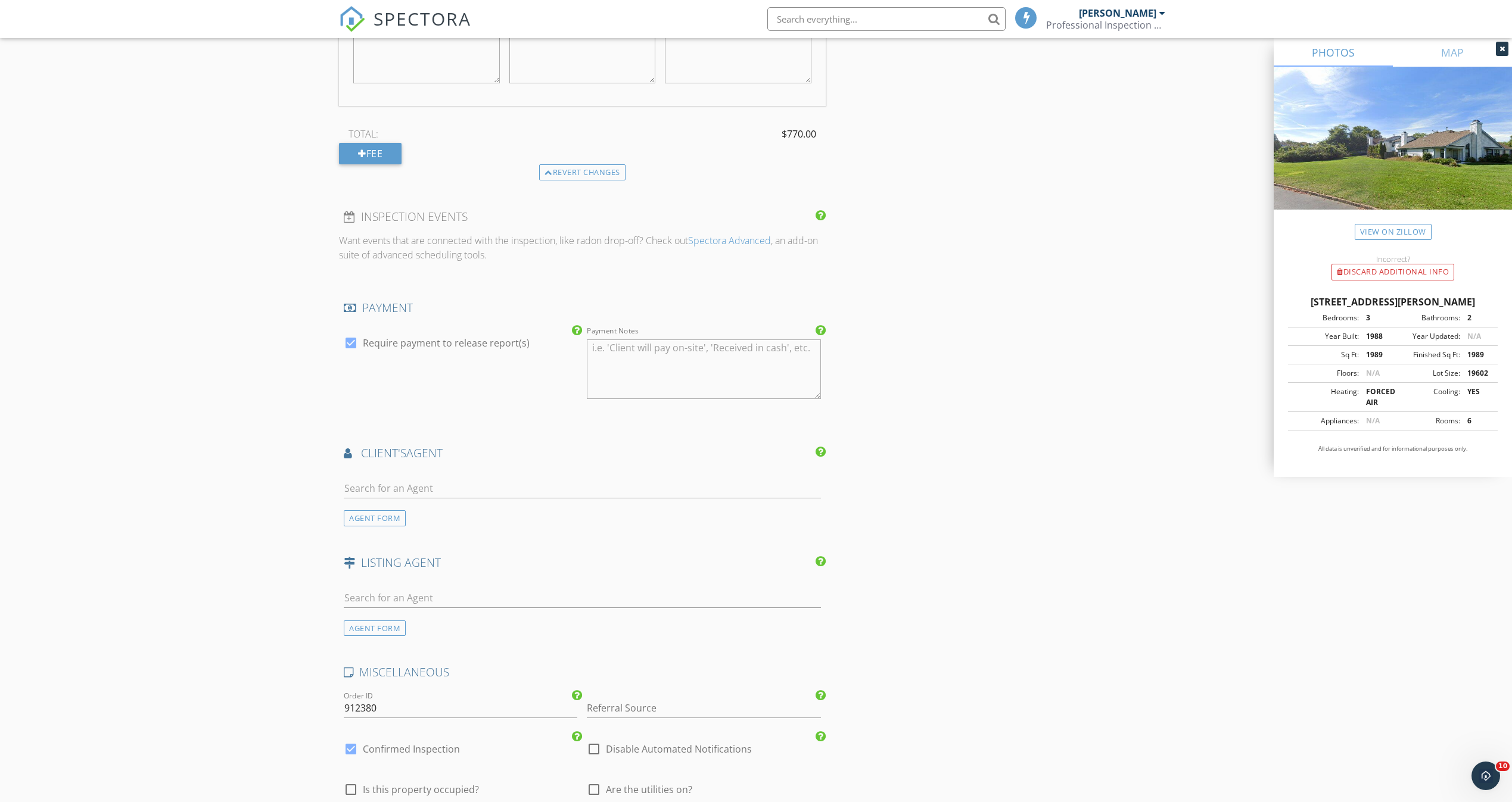
scroll to position [1625, 0]
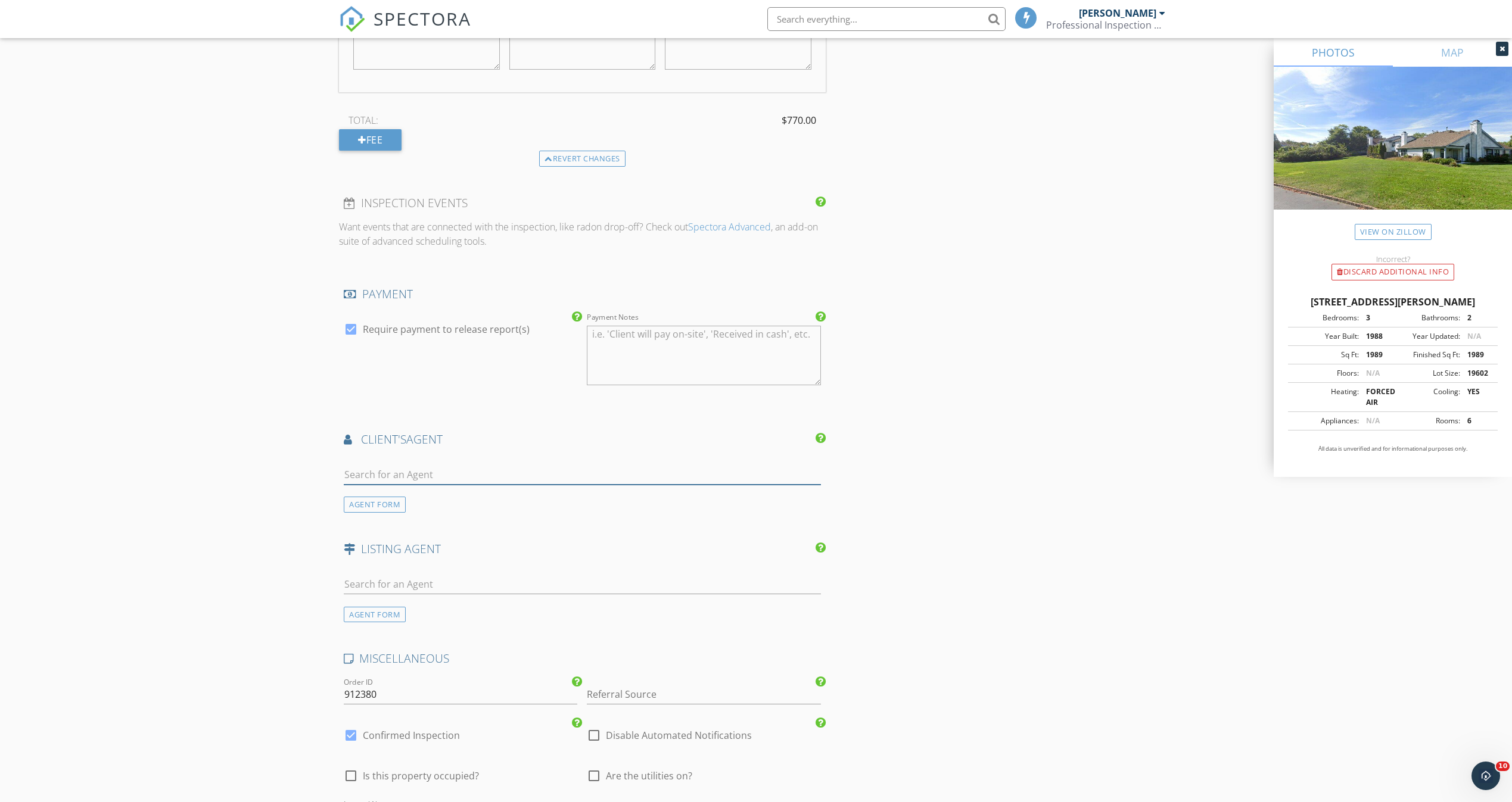
drag, startPoint x: 460, startPoint y: 475, endPoint x: 526, endPoint y: 447, distance: 71.7
click at [459, 475] on input "text" at bounding box center [582, 475] width 477 height 20
type input "lori"
click at [418, 541] on div "Heritage House Sotheby's International Realty" at bounding box center [456, 541] width 158 height 10
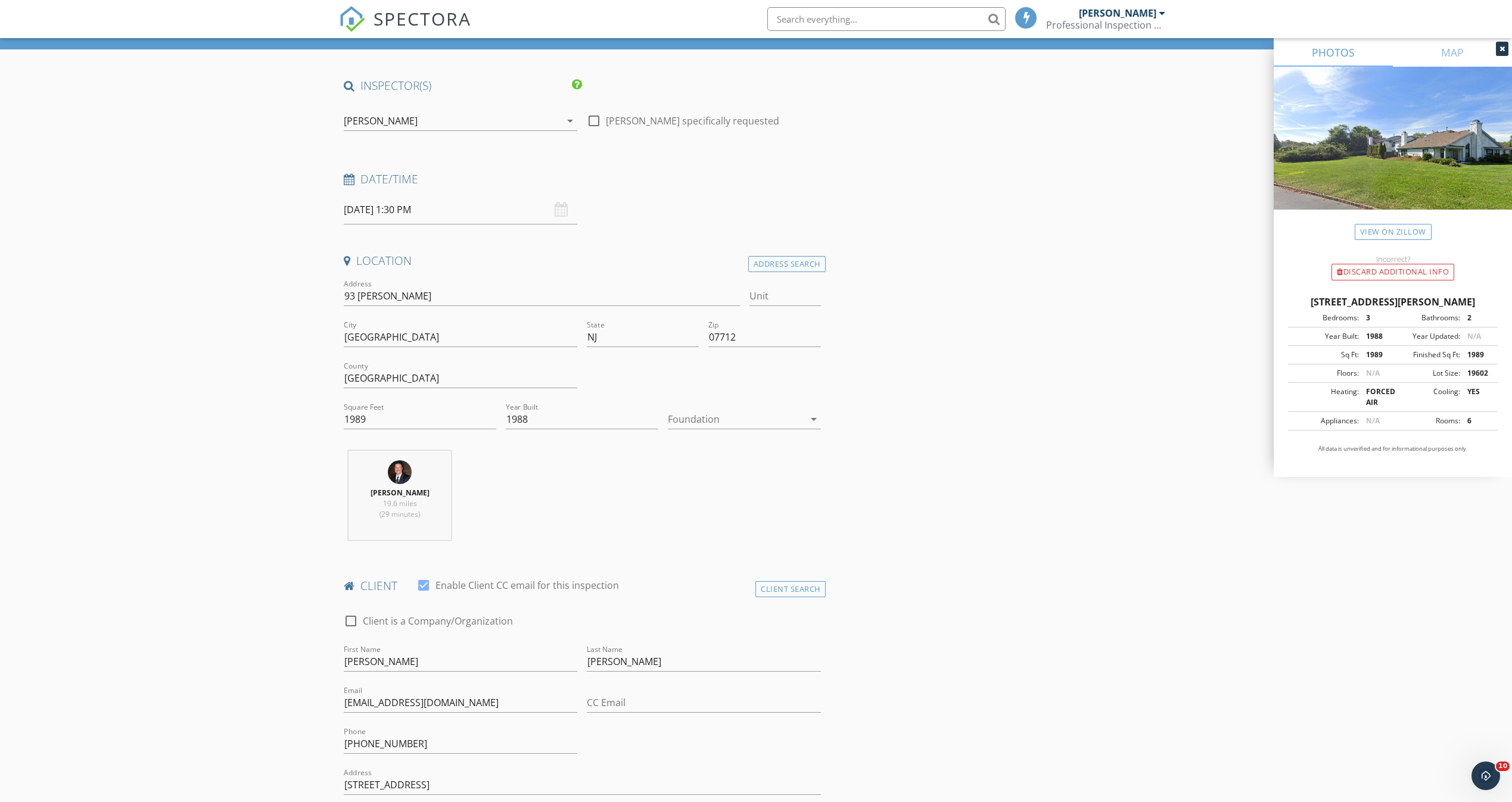
scroll to position [119, 0]
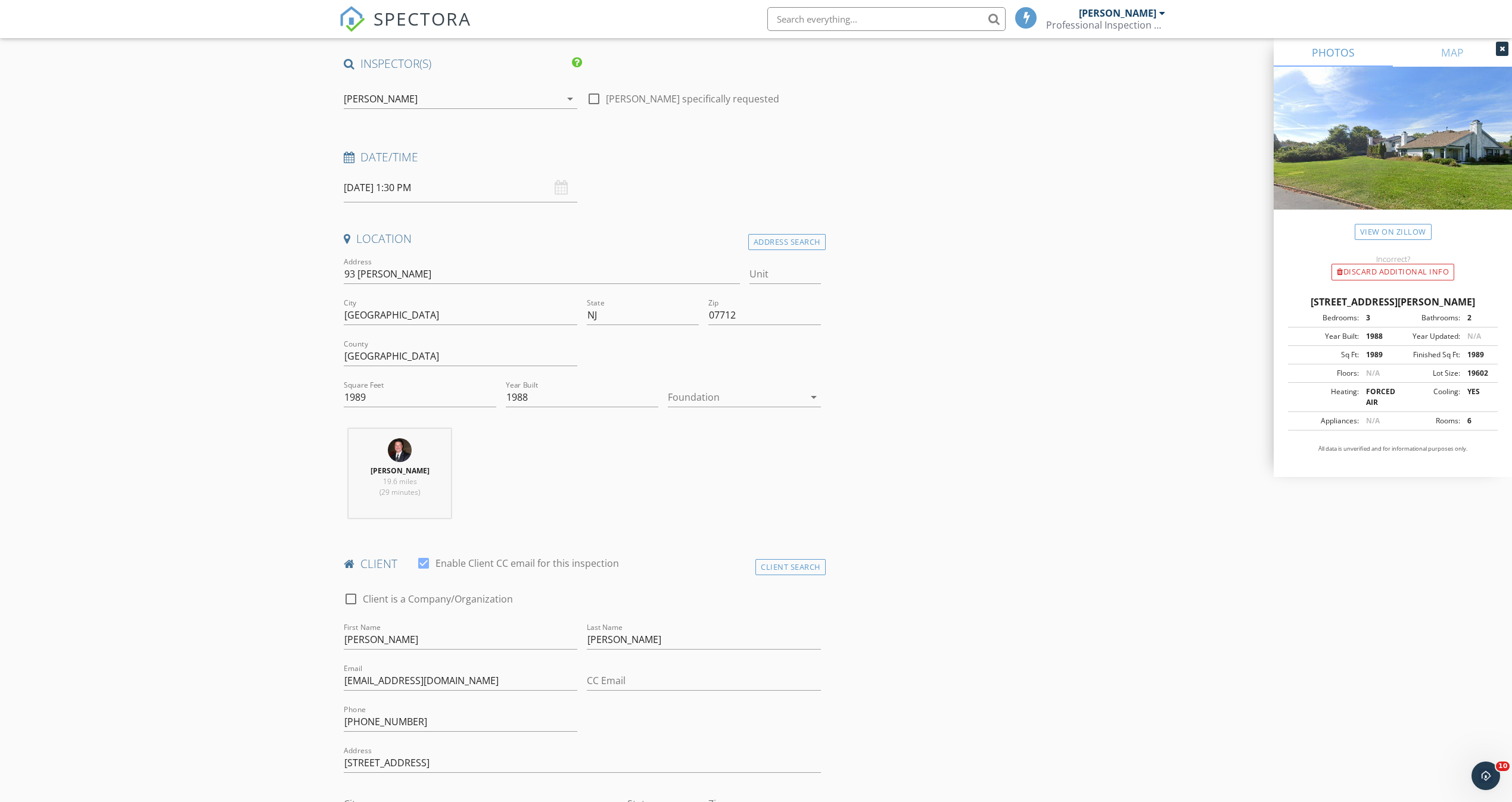
click at [474, 172] on div "Date/Time" at bounding box center [582, 161] width 487 height 24
click at [469, 187] on input "[DATE] 1:30 PM" at bounding box center [460, 187] width 234 height 29
click at [377, 392] on input "01" at bounding box center [380, 391] width 74 height 24
type input "12"
type input "[DATE] 12:30 PM"
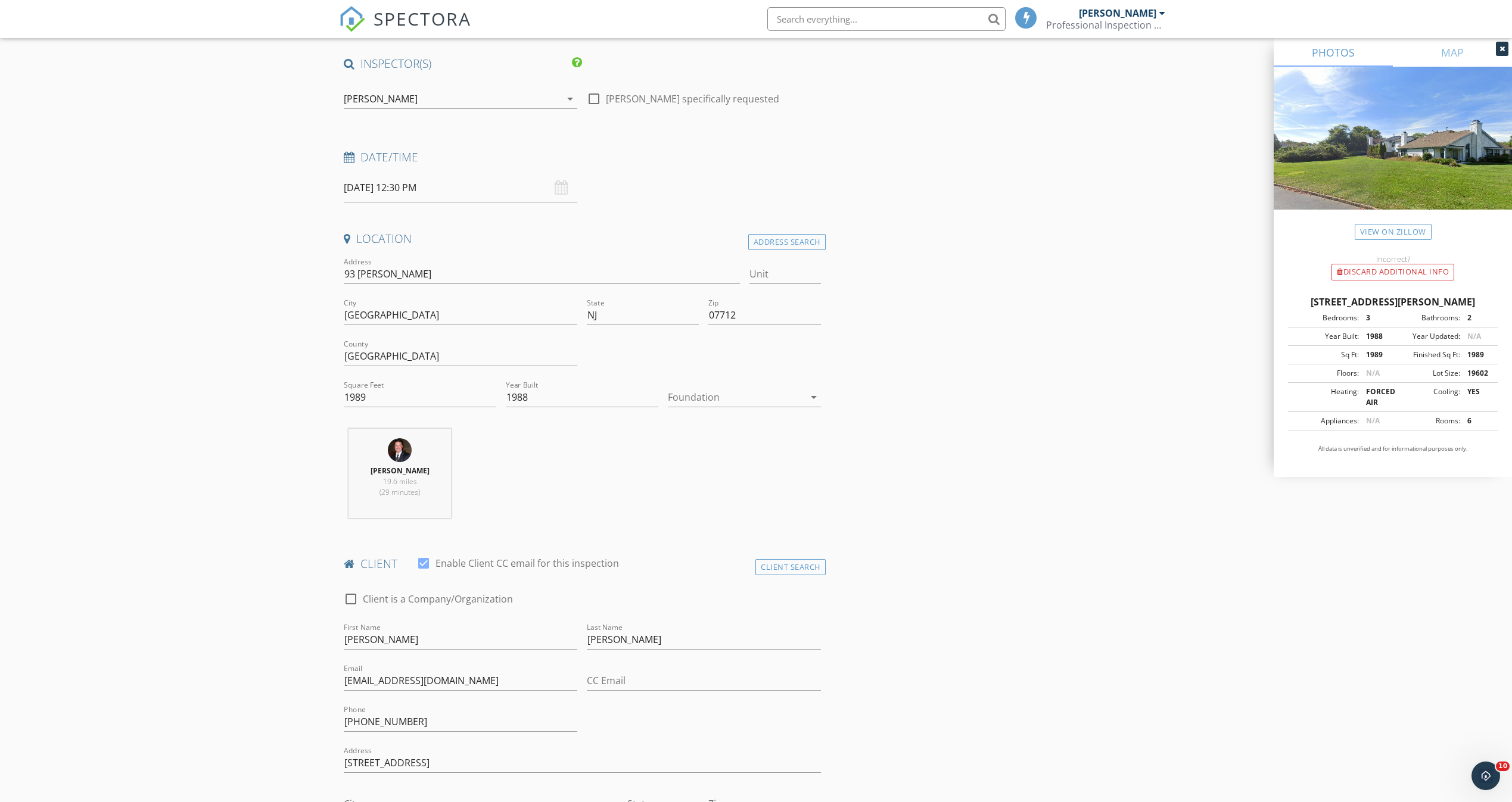
drag, startPoint x: 797, startPoint y: 156, endPoint x: 814, endPoint y: 159, distance: 17.3
click at [800, 155] on h4 "Date/Time" at bounding box center [582, 157] width 477 height 16
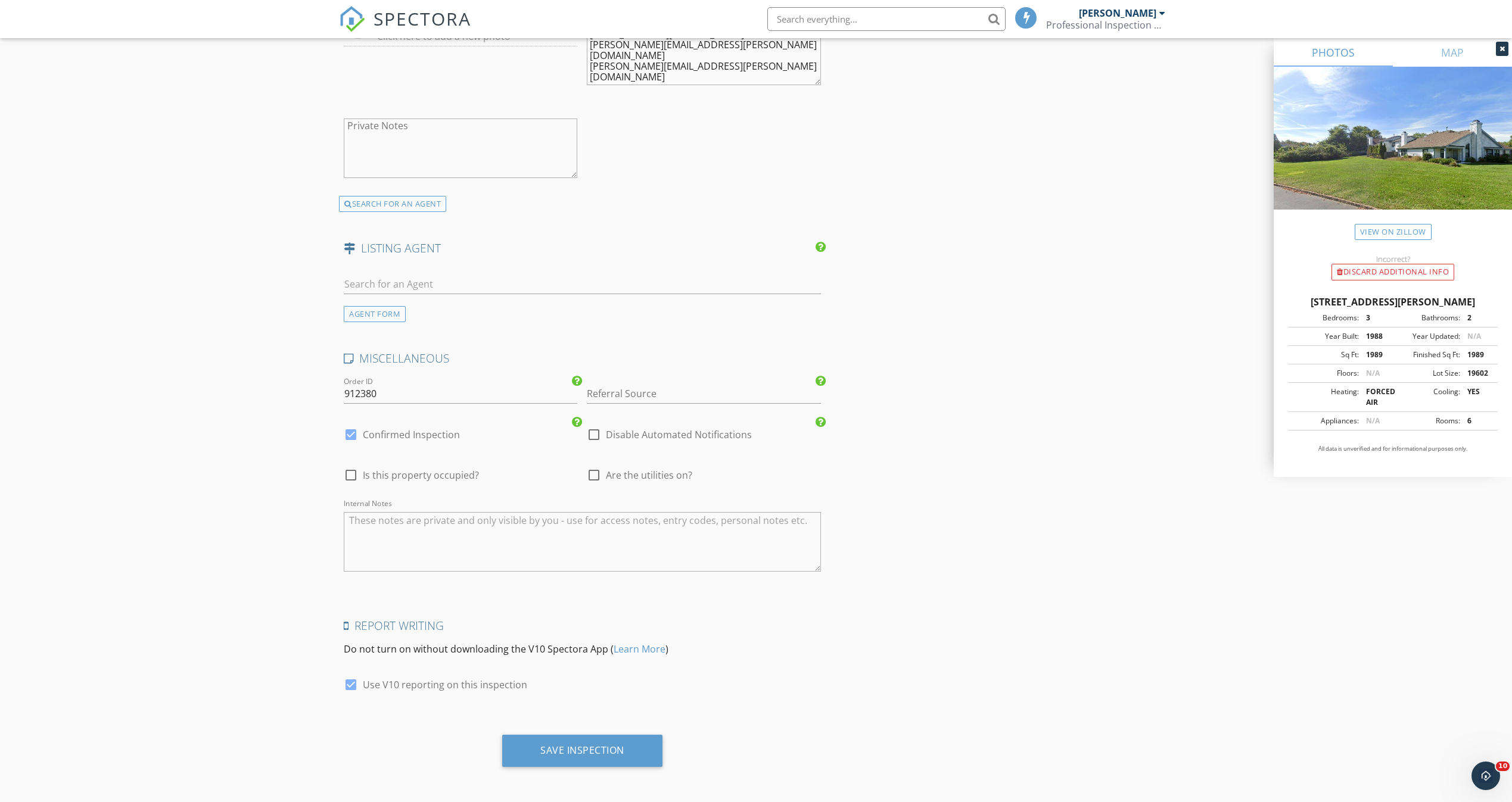
scroll to position [2200, 0]
click at [594, 751] on div "Save Inspection" at bounding box center [582, 748] width 84 height 12
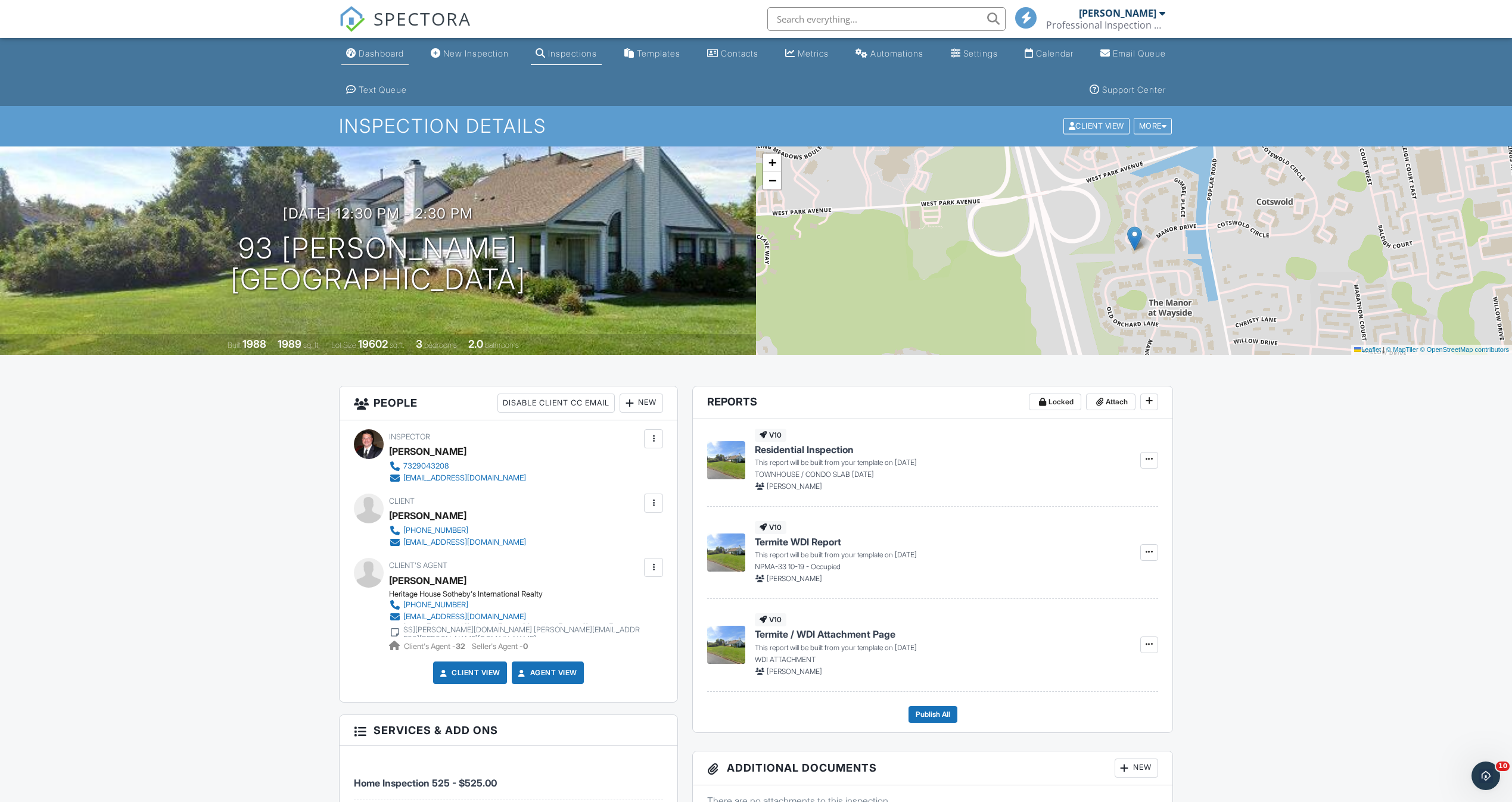
click at [371, 62] on link "Dashboard" at bounding box center [375, 54] width 67 height 22
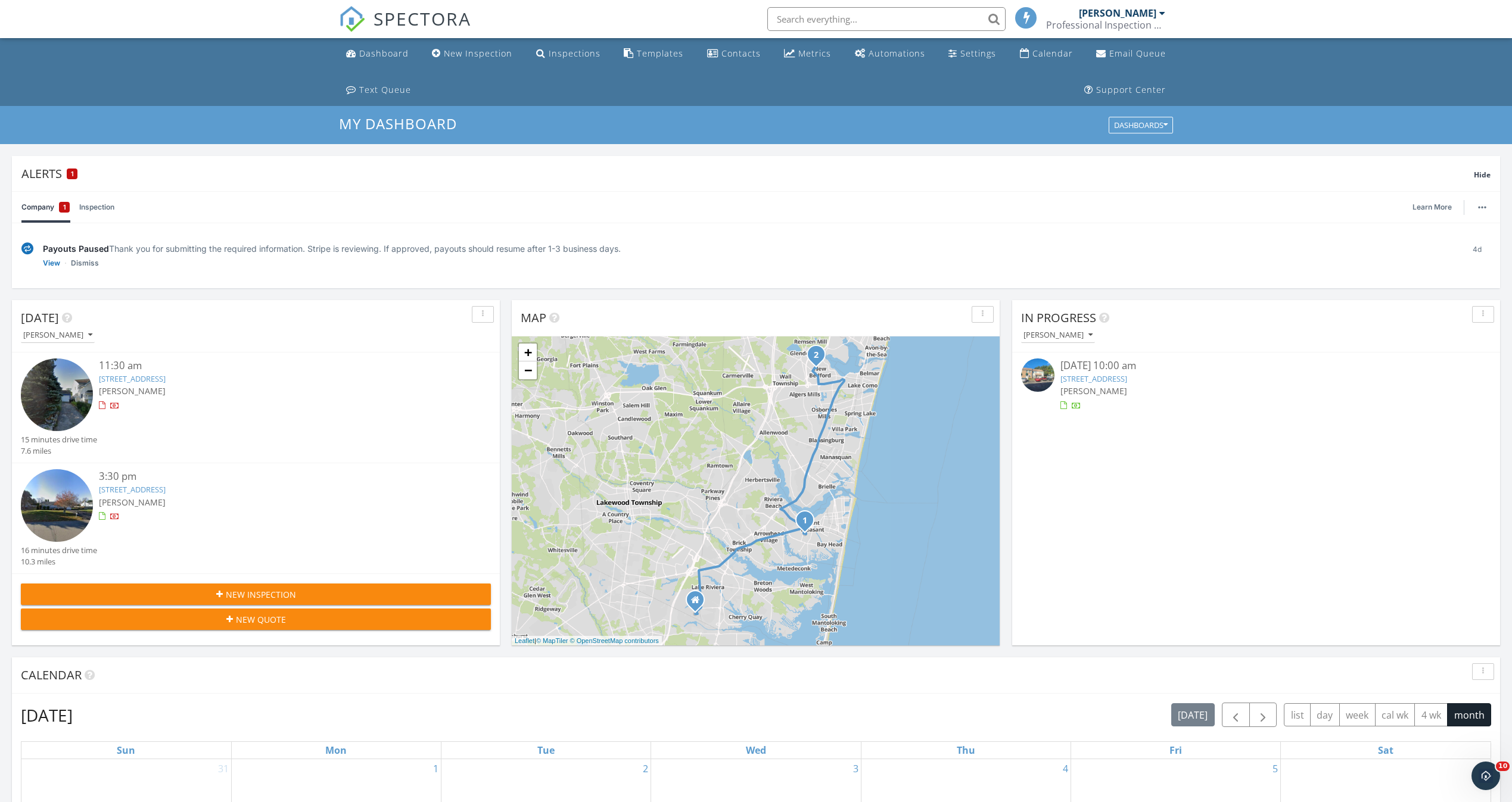
click at [1123, 380] on link "14 Gull Way, Keyport, NJ 07735" at bounding box center [1094, 379] width 67 height 10
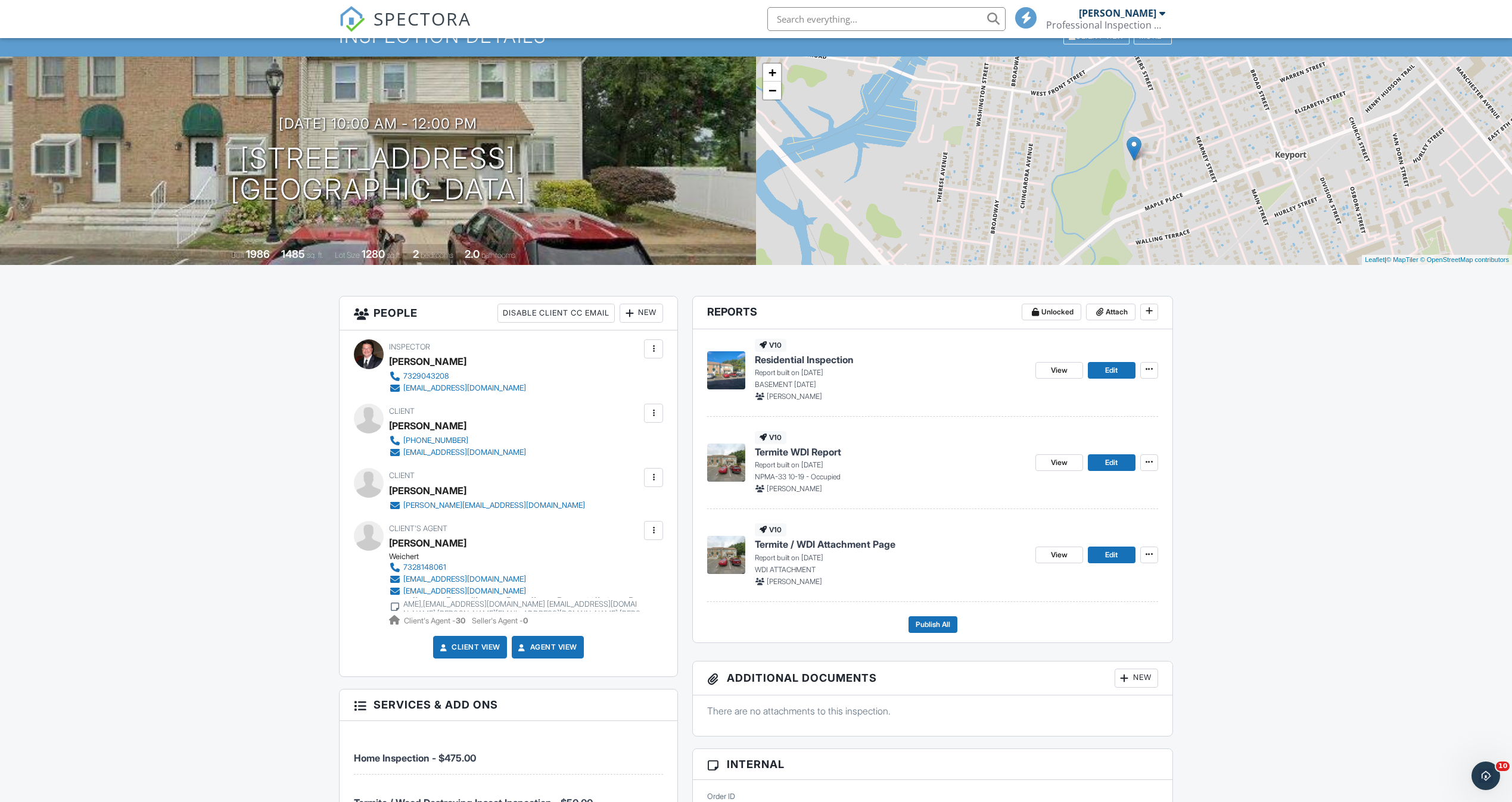
scroll to position [119, 0]
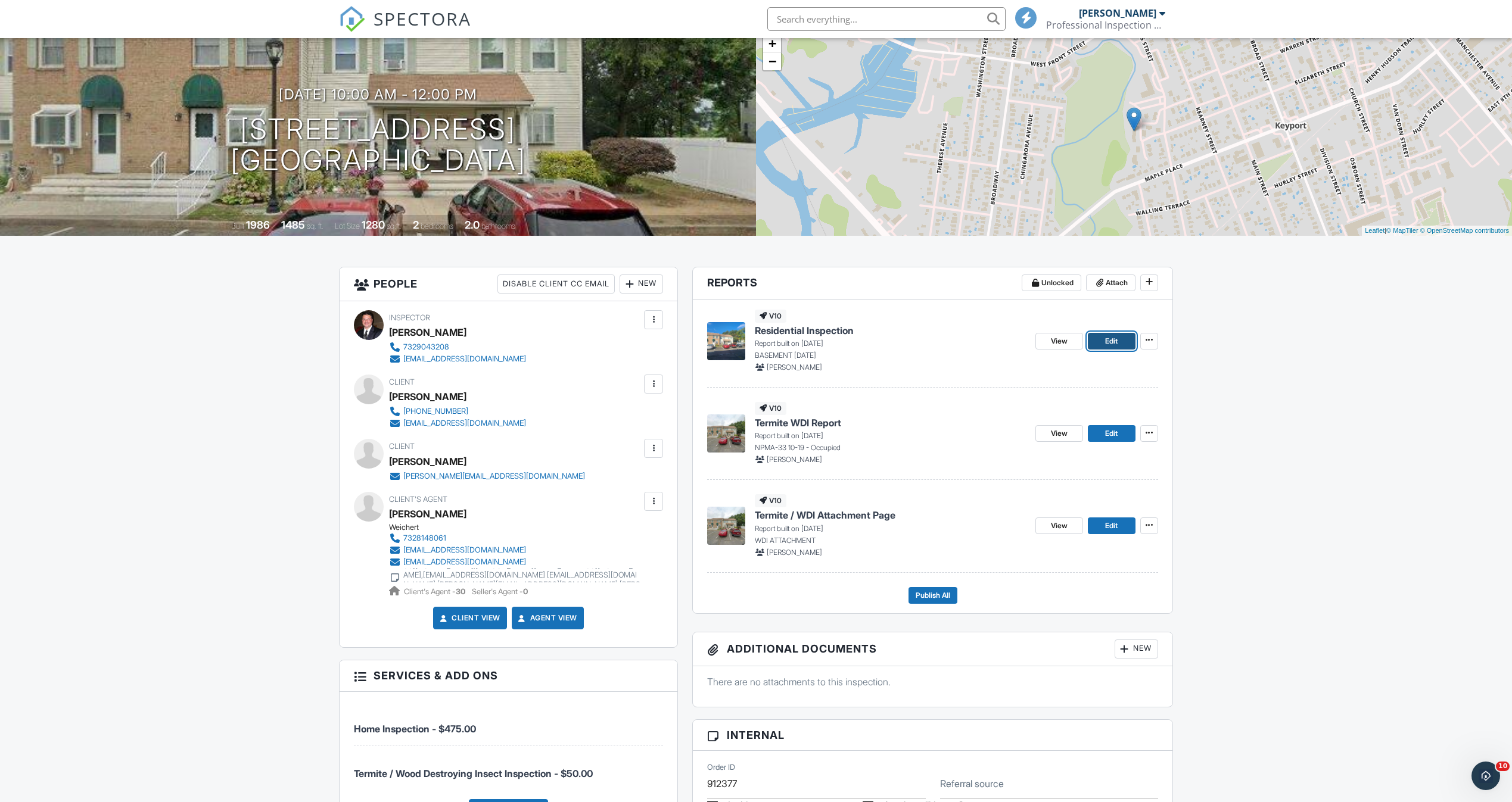
click at [1111, 340] on span "Edit" at bounding box center [1111, 341] width 12 height 12
